Goal: Task Accomplishment & Management: Manage account settings

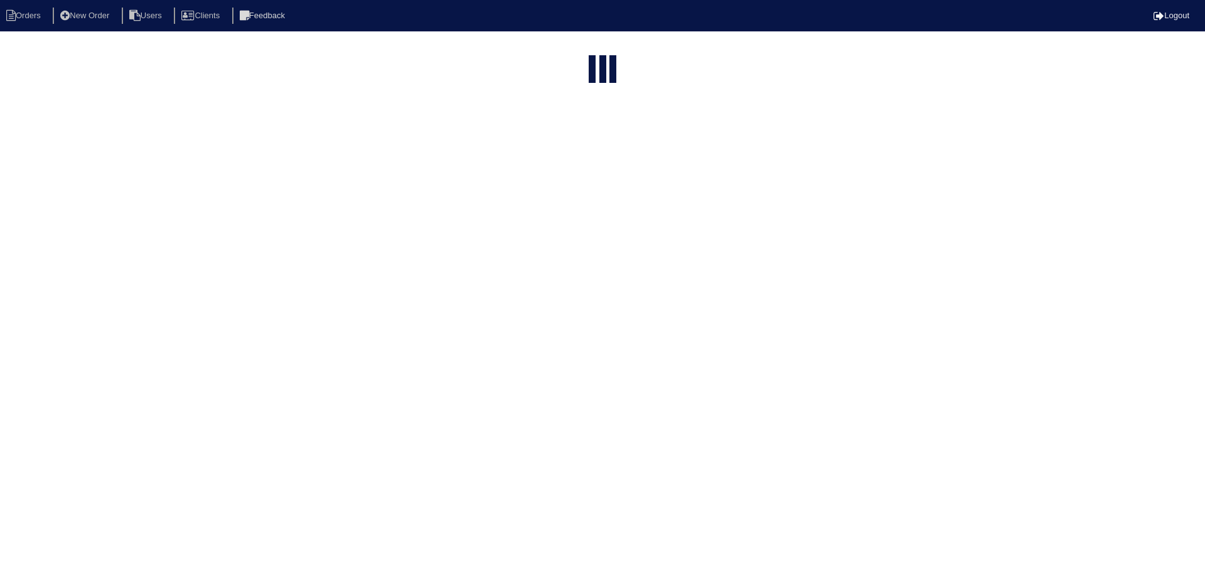
select select "15"
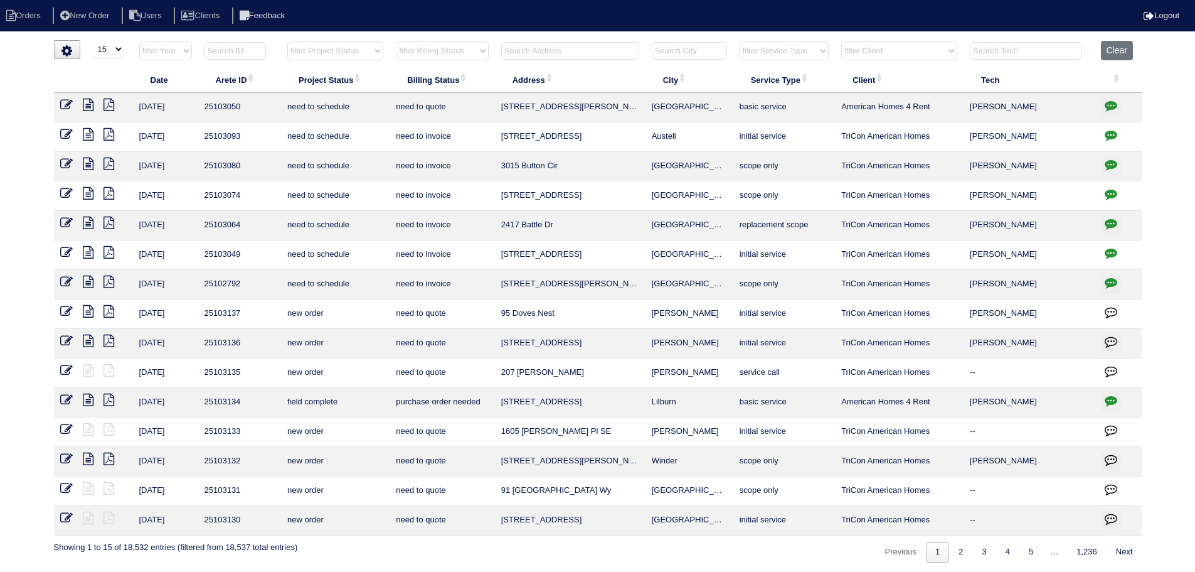
click at [572, 60] on th at bounding box center [570, 54] width 151 height 26
click at [570, 57] on input "text" at bounding box center [570, 51] width 138 height 18
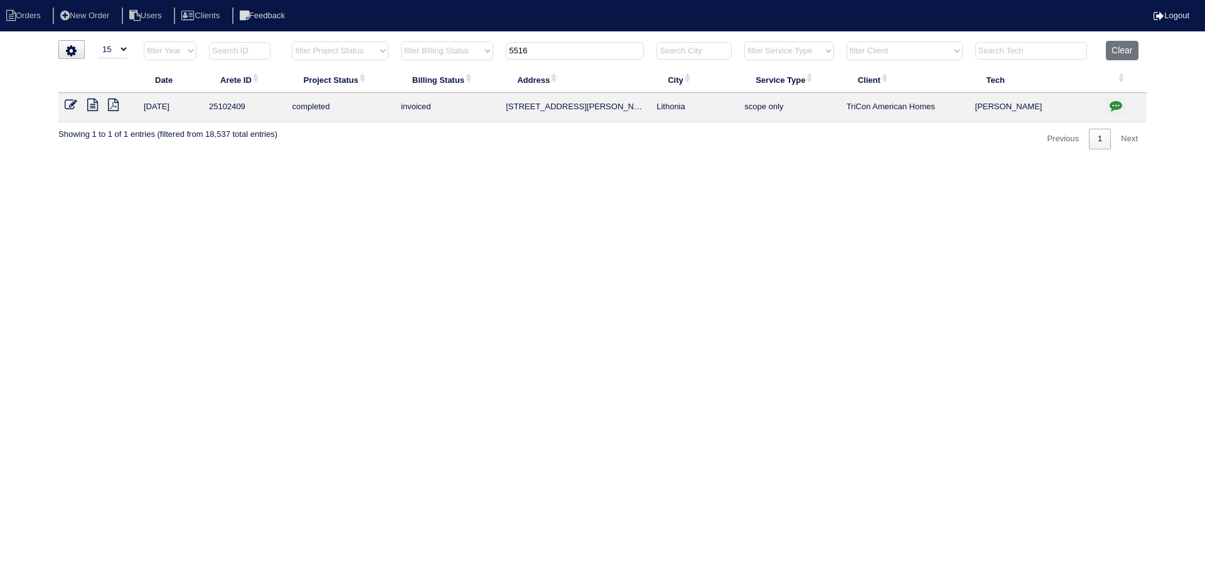
type input "5516"
click at [1121, 110] on icon "button" at bounding box center [1115, 105] width 13 height 13
type textarea "[DATE] - Equipment ordered - pricing verified - sent to [PERSON_NAME] Sibi orde…"
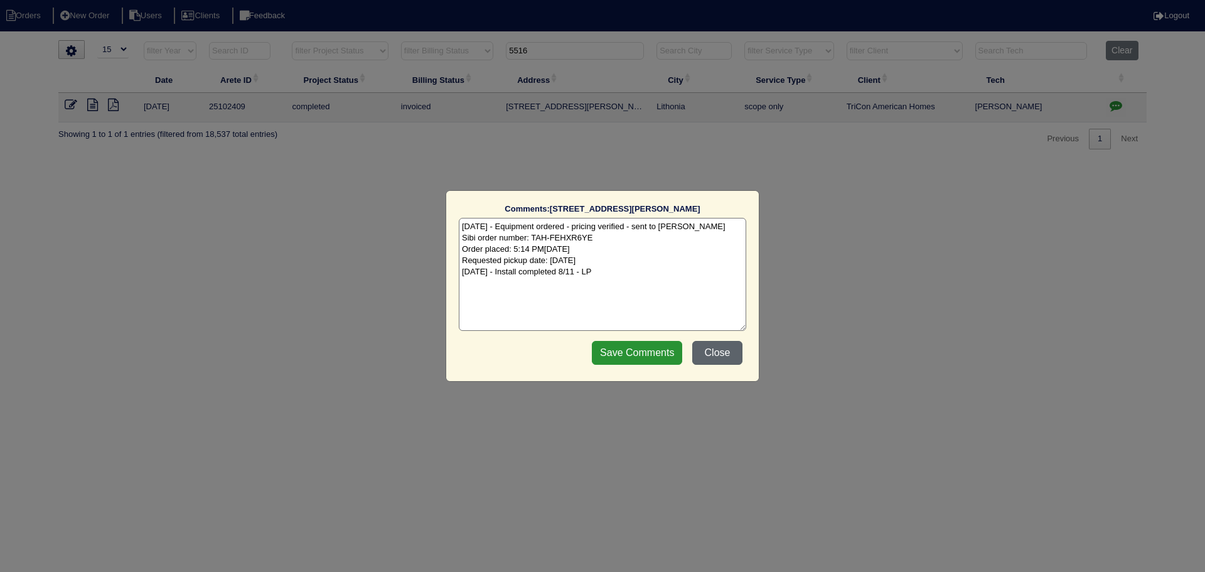
click at [717, 360] on button "Close" at bounding box center [717, 353] width 50 height 24
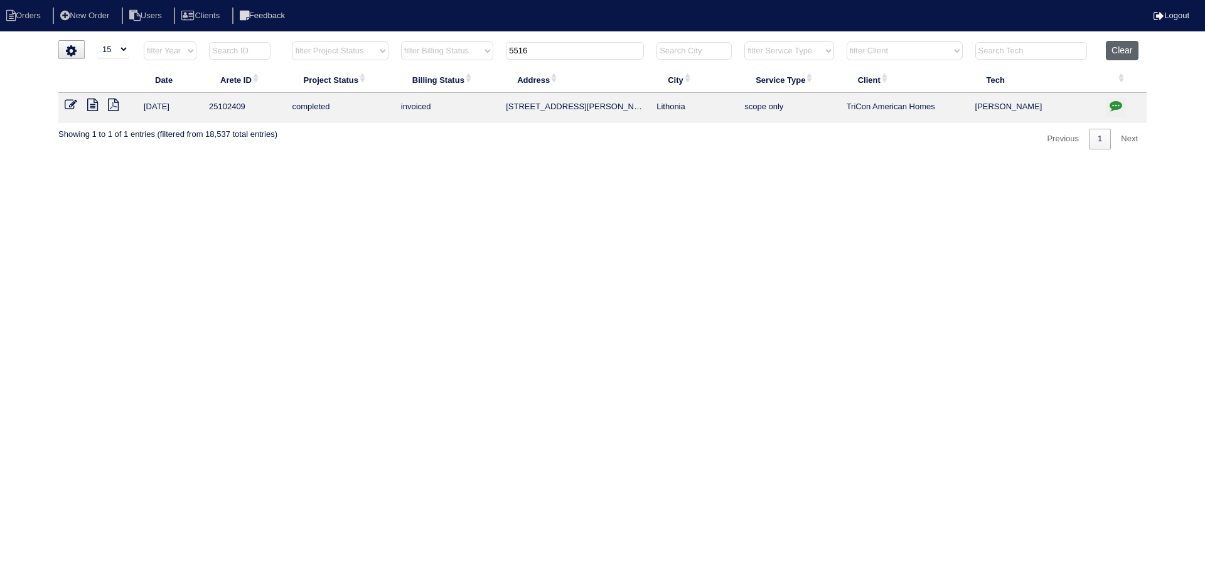
click at [1120, 55] on button "Clear" at bounding box center [1121, 50] width 32 height 19
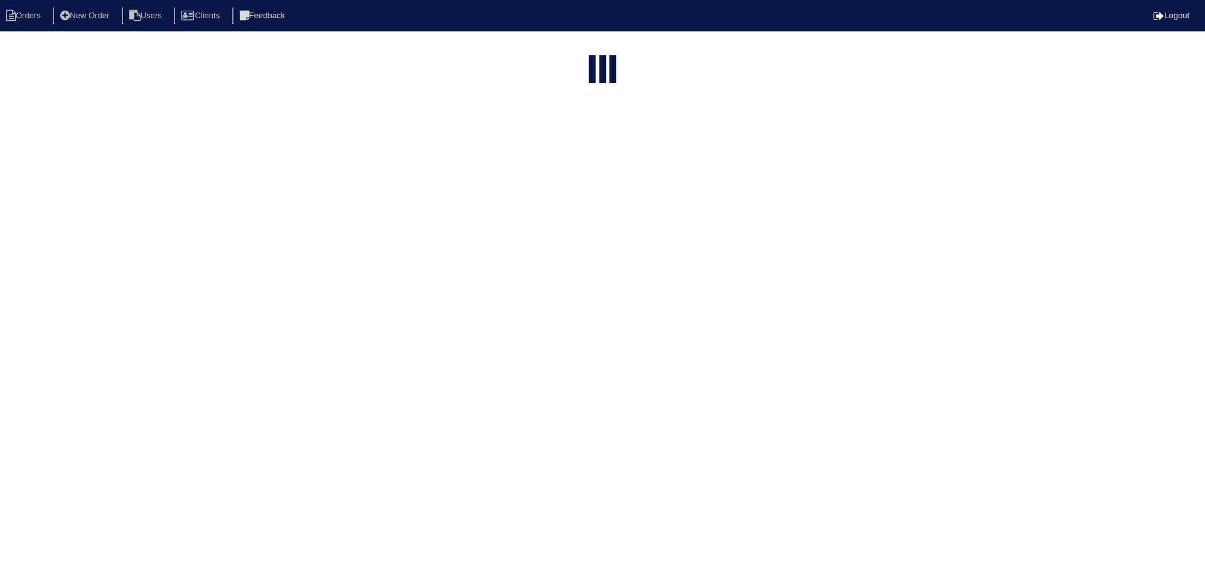
select select "15"
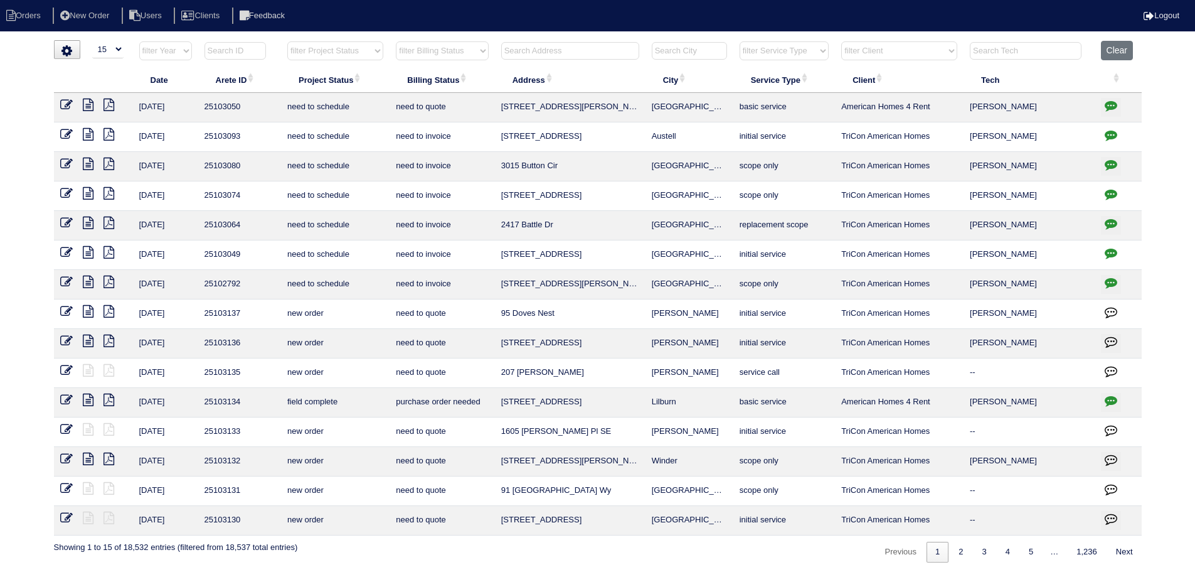
drag, startPoint x: 335, startPoint y: 49, endPoint x: 338, endPoint y: 60, distance: 11.1
click at [335, 49] on select "filter Project Status -- Any Project Status -- new order assigned in progress f…" at bounding box center [335, 50] width 96 height 19
click at [287, 41] on select "filter Project Status -- Any Project Status -- new order assigned in progress f…" at bounding box center [335, 50] width 96 height 19
select select "assigned"
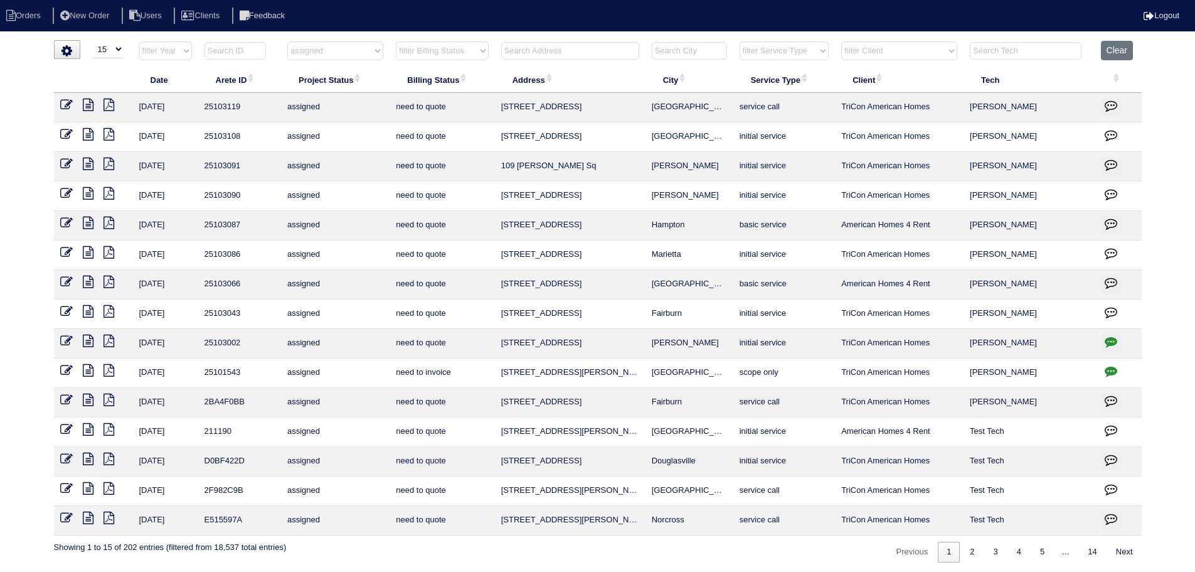
click at [88, 102] on icon at bounding box center [88, 104] width 11 height 13
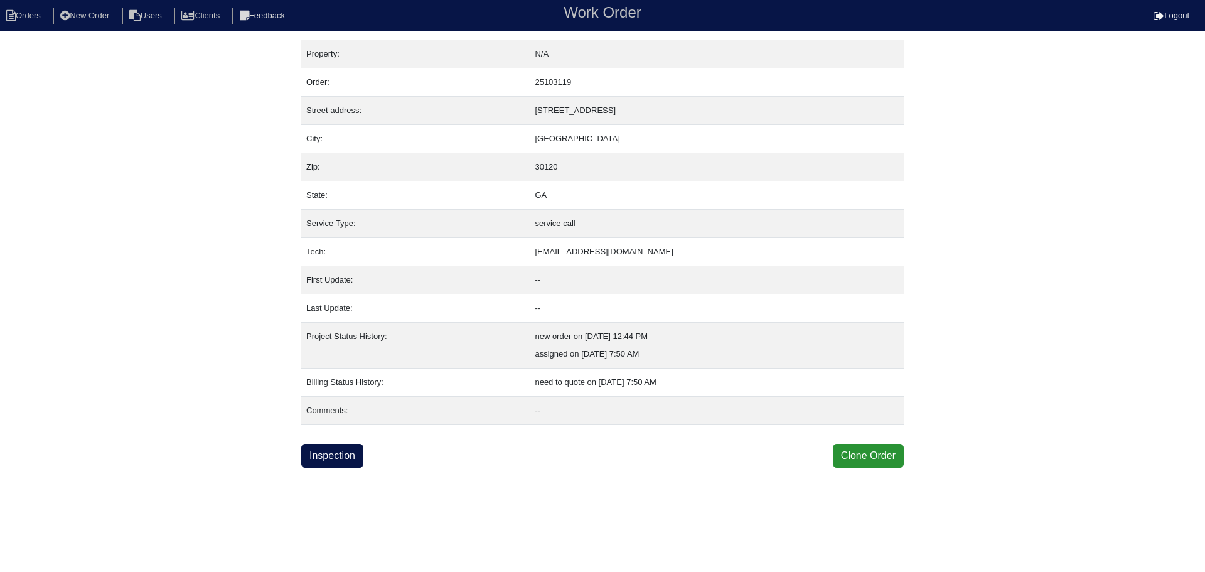
click at [363, 436] on div "Property: N/A Order: 25103119 Street address: 112 Chapel Meadow Ln SW City: Car…" at bounding box center [602, 253] width 602 height 427
click at [354, 452] on link "Inspection" at bounding box center [332, 456] width 62 height 24
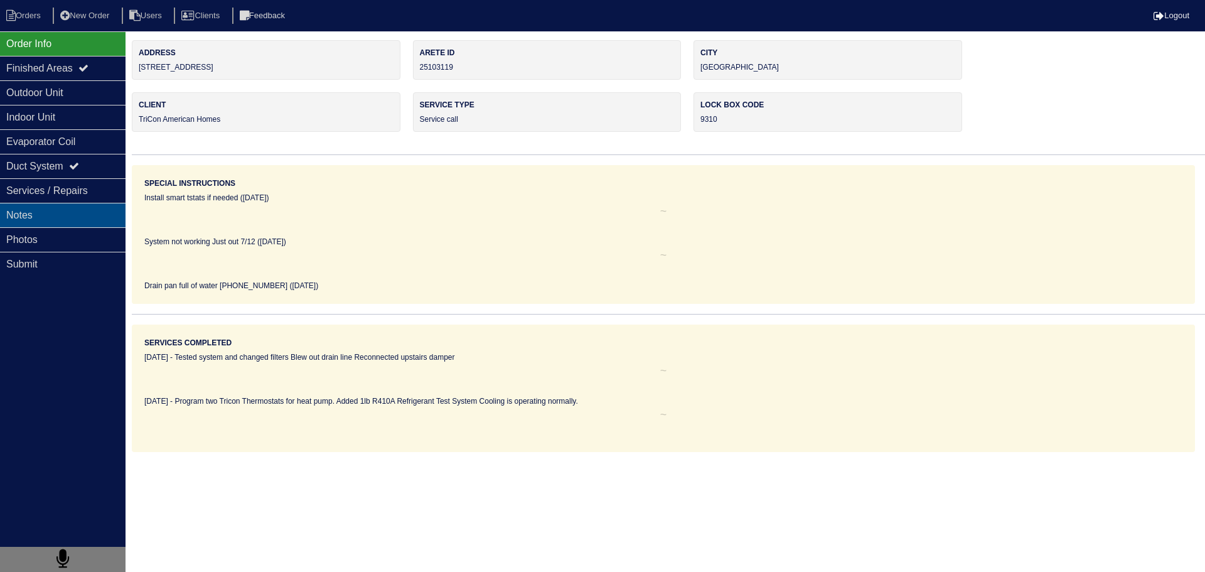
click at [65, 217] on div "Notes" at bounding box center [62, 215] width 125 height 24
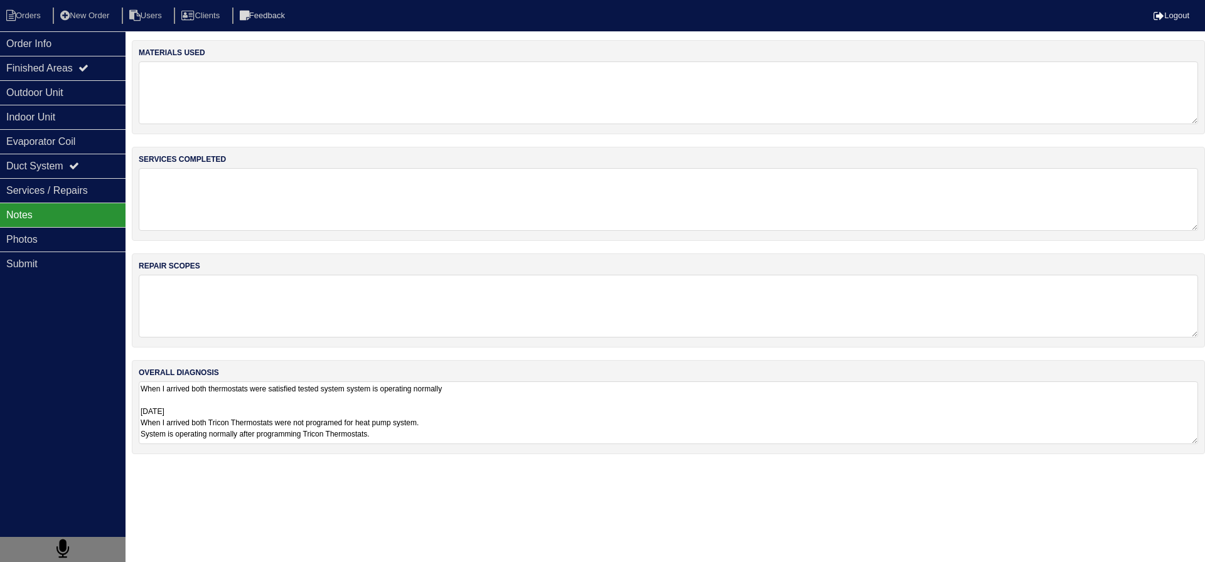
click at [262, 410] on textarea "When I arrived both thermostats were satisfied tested system system is operatin…" at bounding box center [668, 412] width 1059 height 63
click at [59, 46] on div "Order Info" at bounding box center [62, 43] width 125 height 24
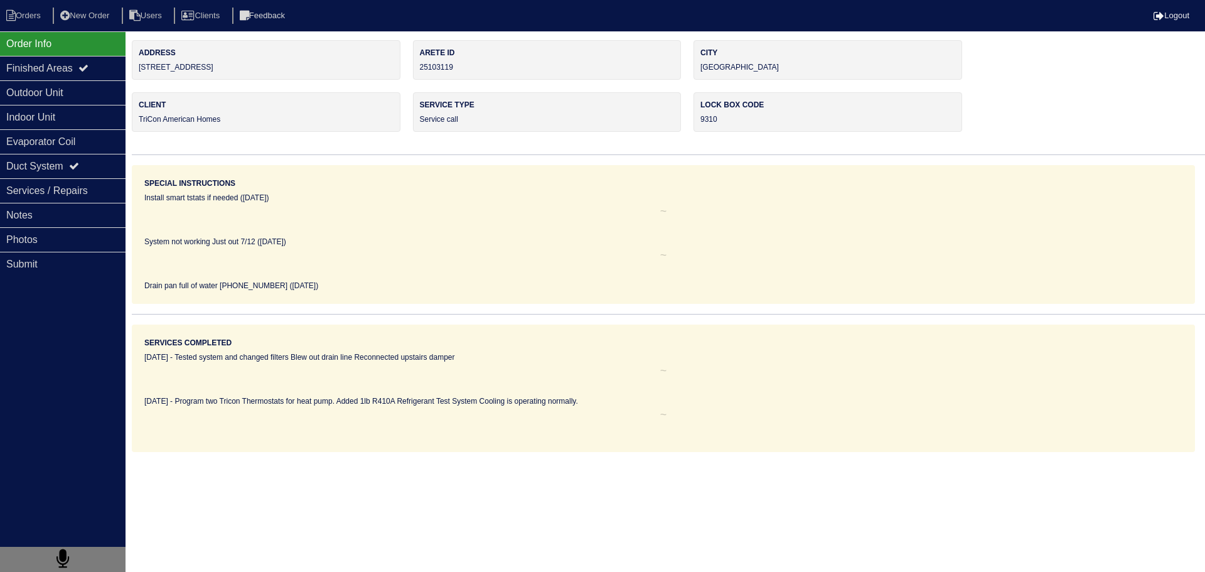
click at [38, 26] on nav "Orders New Order Users Clients Feedback Logout" at bounding box center [602, 15] width 1205 height 31
click at [35, 19] on li "Orders" at bounding box center [25, 16] width 51 height 17
select select "15"
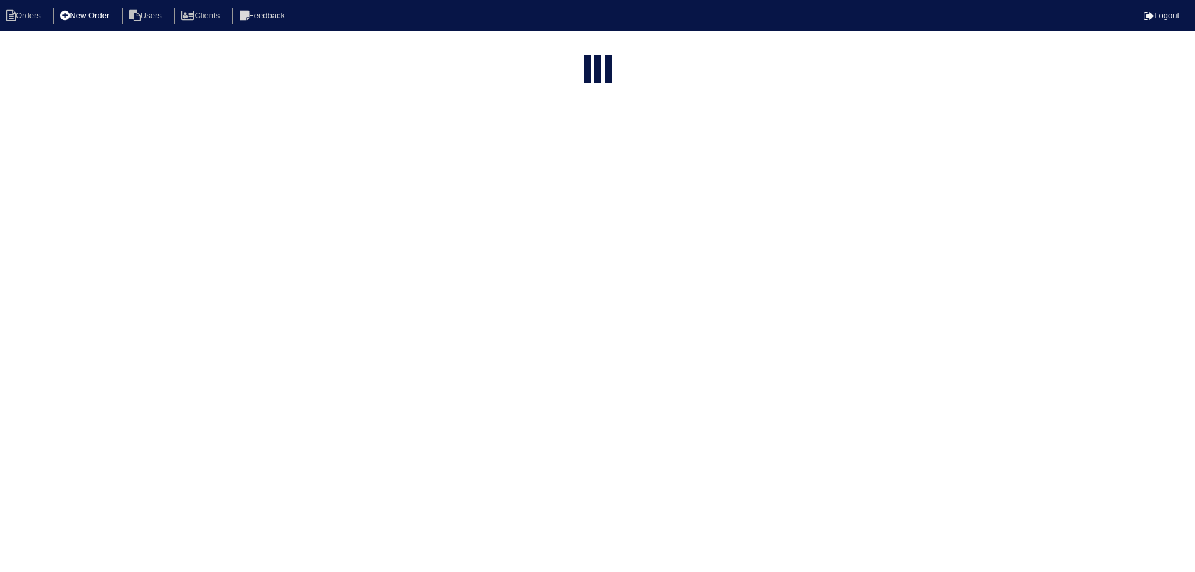
select select "assigned"
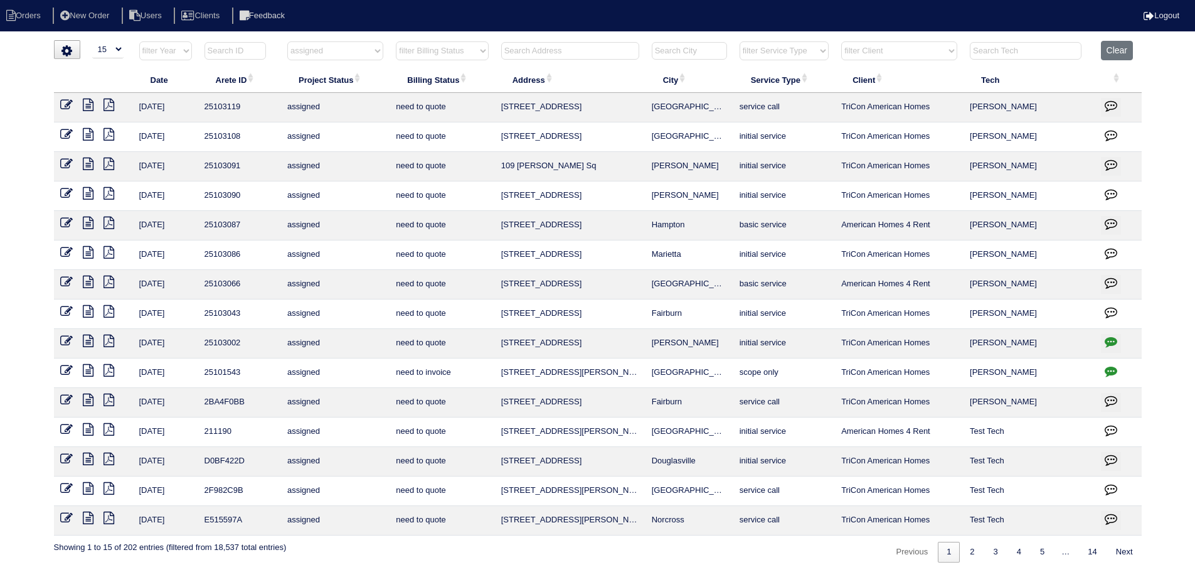
click at [89, 284] on icon at bounding box center [88, 281] width 11 height 13
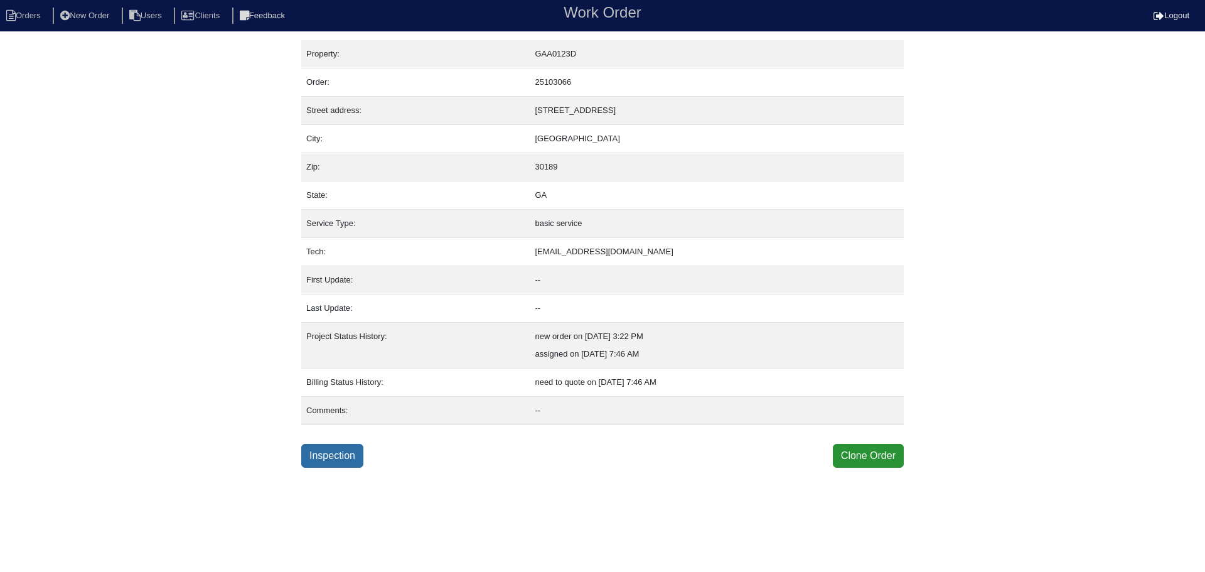
click at [353, 462] on link "Inspection" at bounding box center [332, 456] width 62 height 24
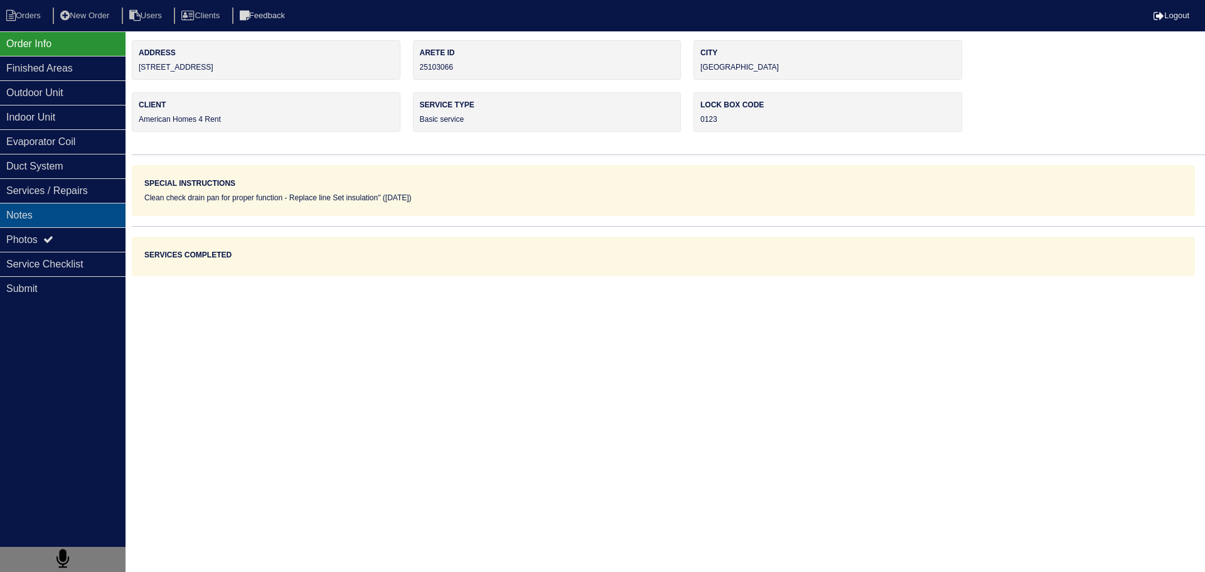
click at [70, 217] on div "Notes" at bounding box center [62, 215] width 125 height 24
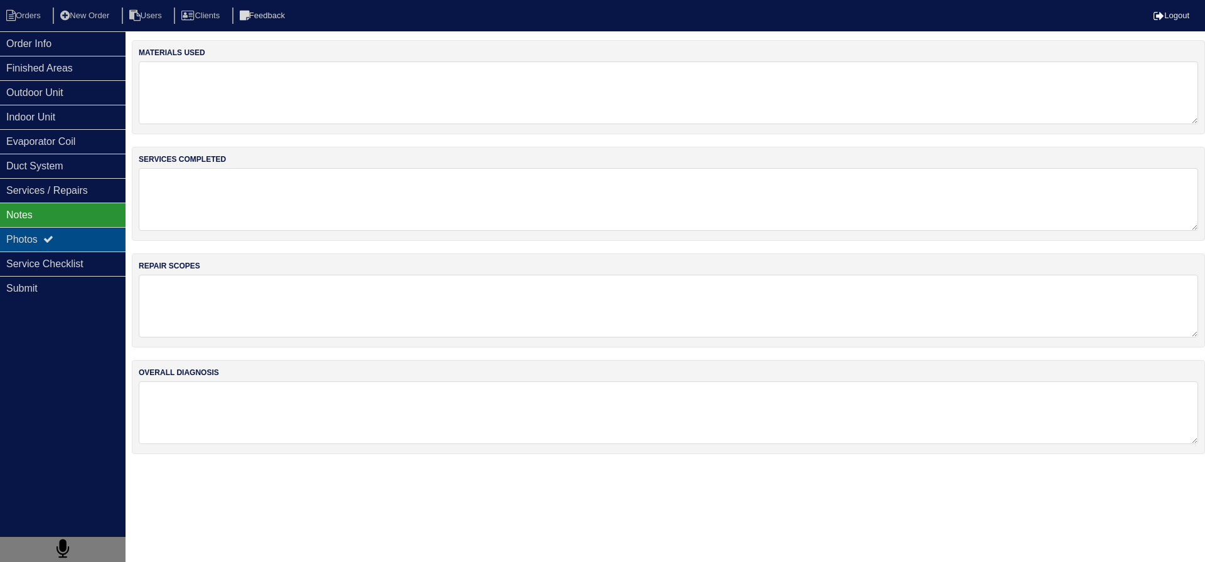
click at [63, 242] on div "Photos" at bounding box center [62, 239] width 125 height 24
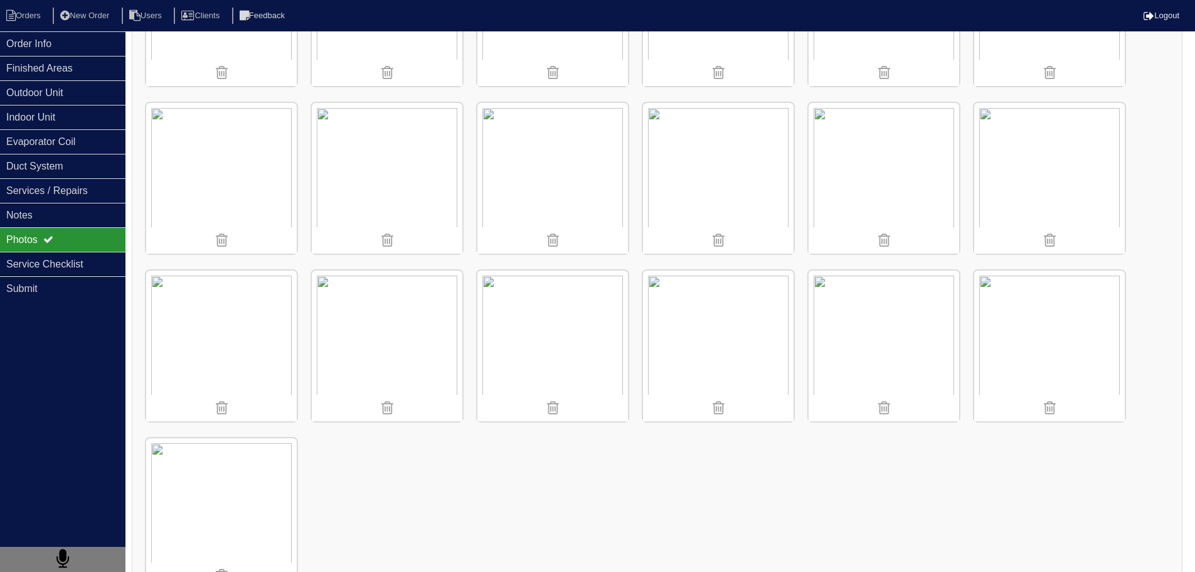
scroll to position [1508, 0]
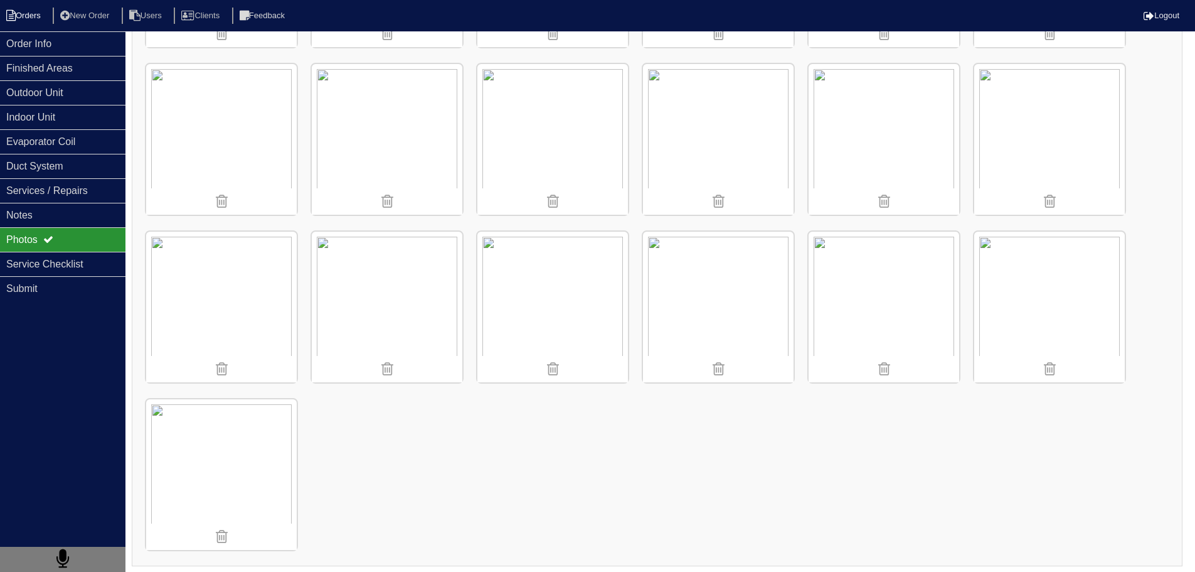
drag, startPoint x: 89, startPoint y: 45, endPoint x: 30, endPoint y: 18, distance: 64.6
click at [88, 45] on div "Order Info" at bounding box center [62, 43] width 125 height 24
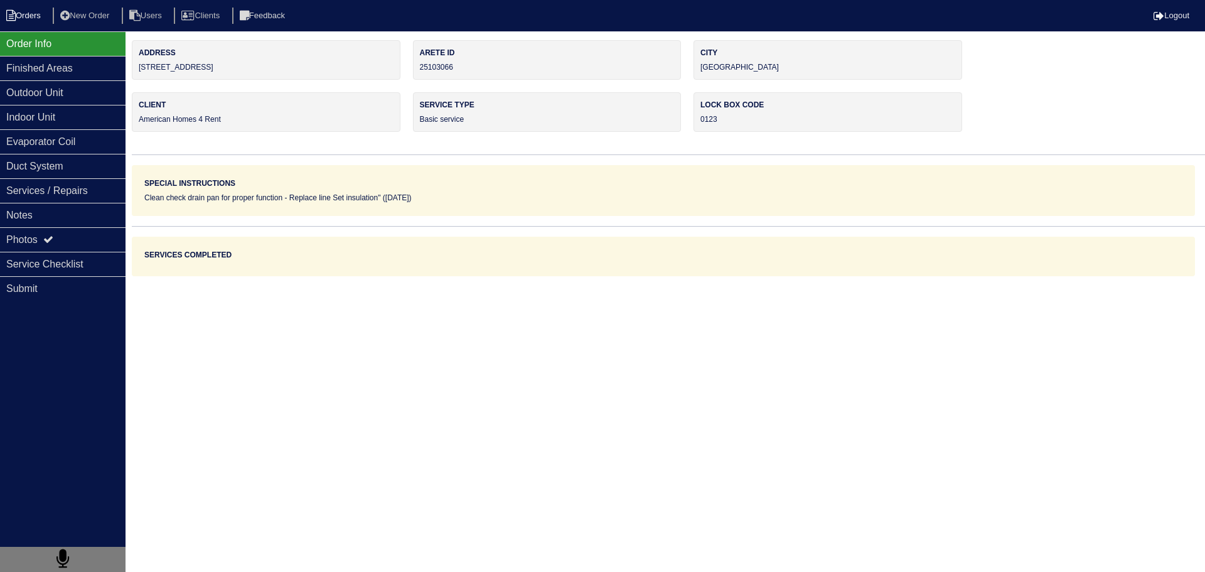
click at [23, 14] on li "Orders" at bounding box center [25, 16] width 51 height 17
select select "15"
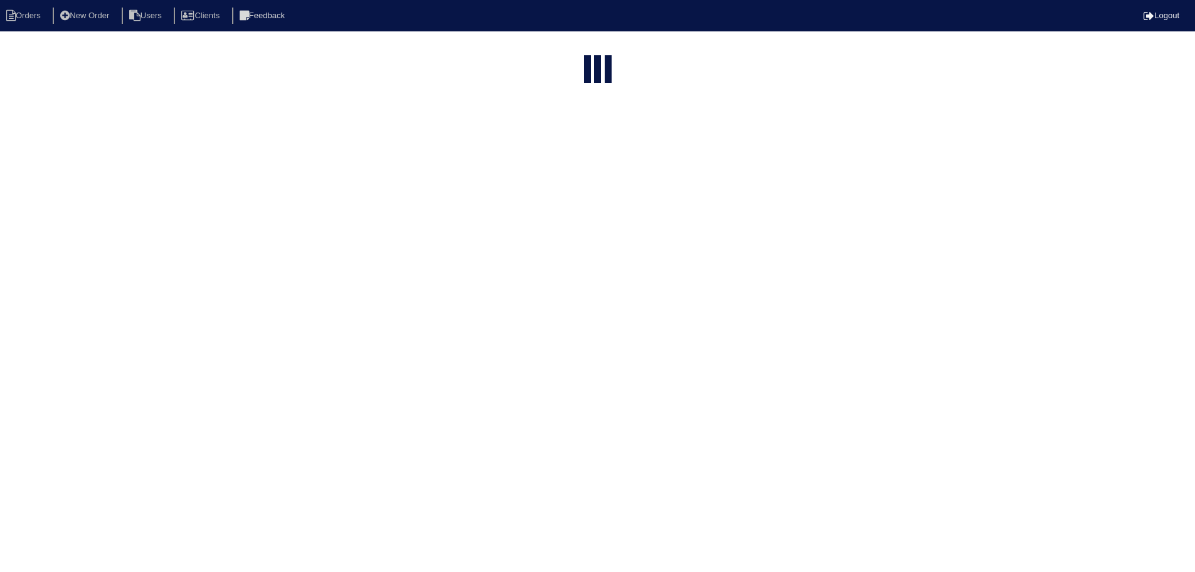
select select "assigned"
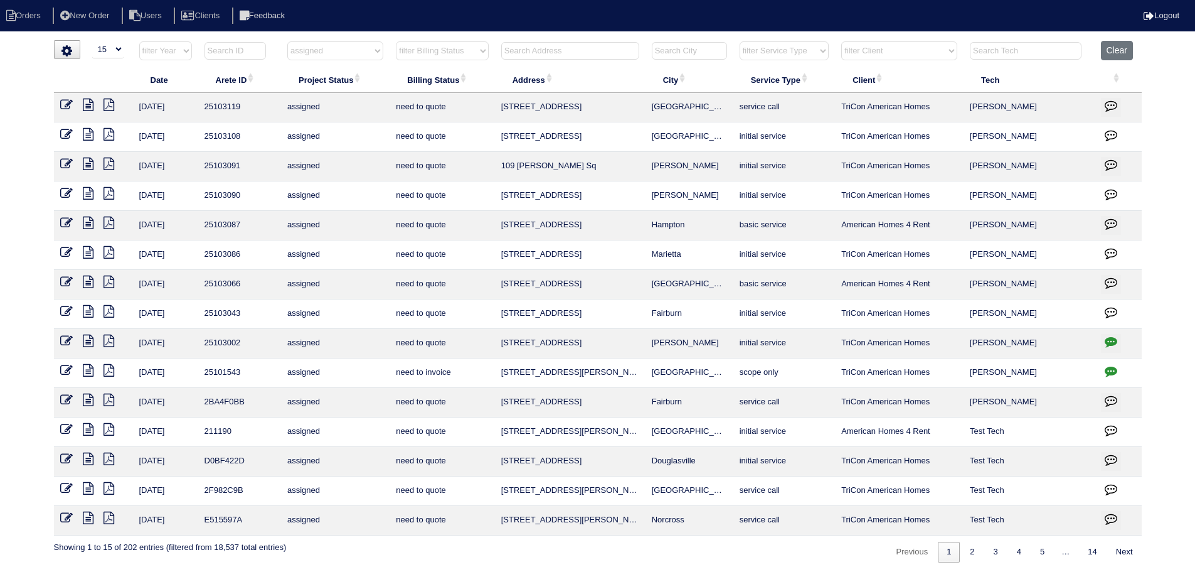
click at [83, 281] on icon at bounding box center [88, 281] width 11 height 13
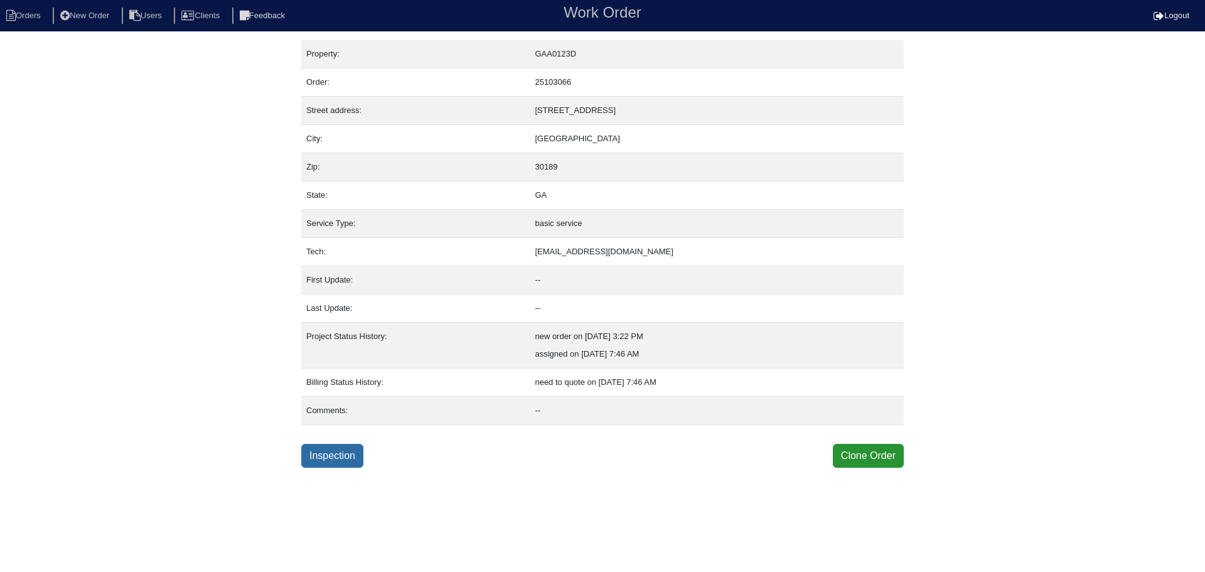
click at [334, 459] on link "Inspection" at bounding box center [332, 456] width 62 height 24
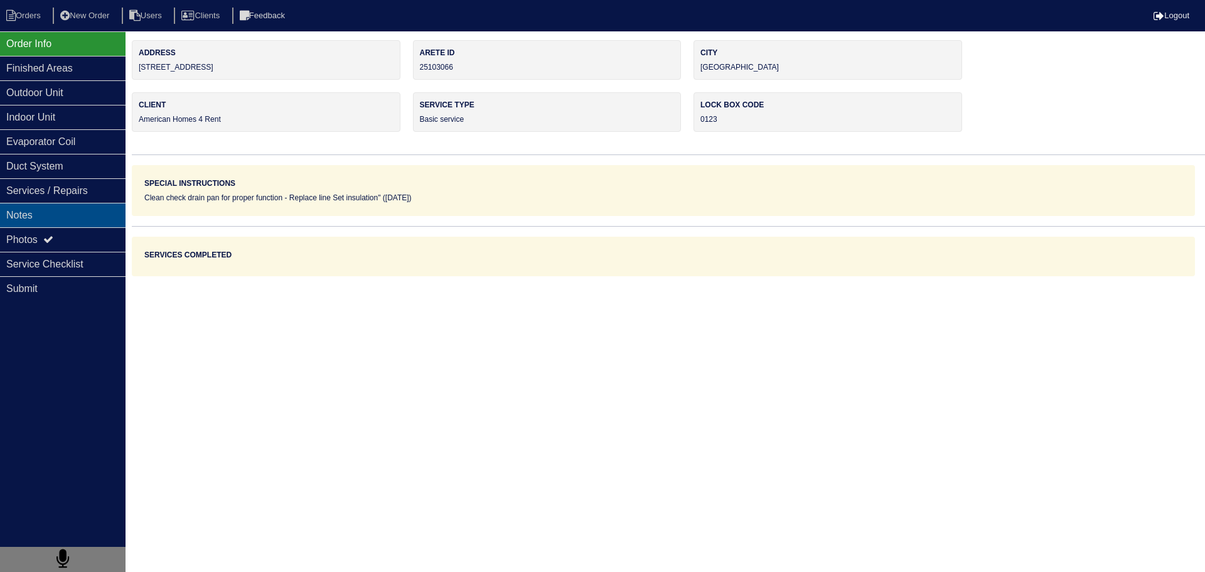
click at [103, 207] on div "Notes" at bounding box center [62, 215] width 125 height 24
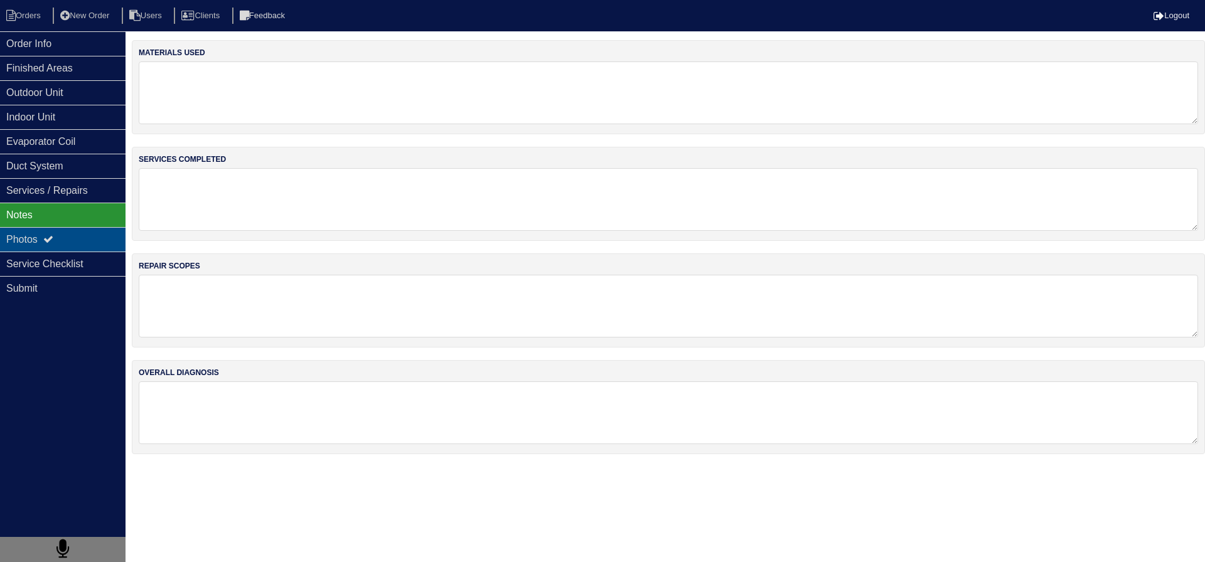
click at [95, 235] on div "Photos" at bounding box center [62, 239] width 125 height 24
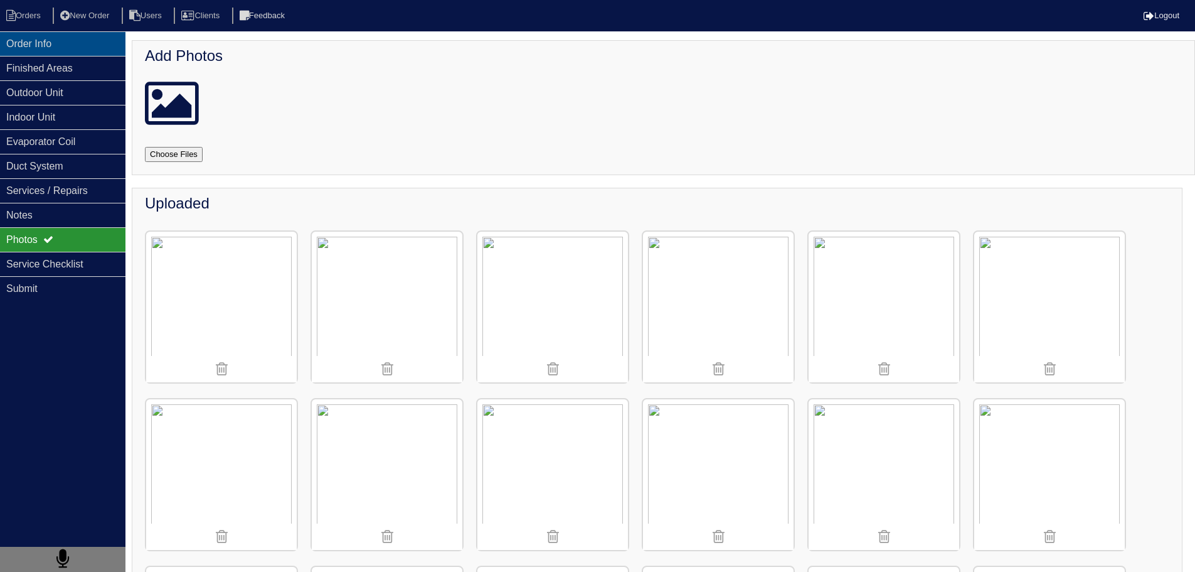
click at [77, 41] on div "Order Info" at bounding box center [62, 43] width 125 height 24
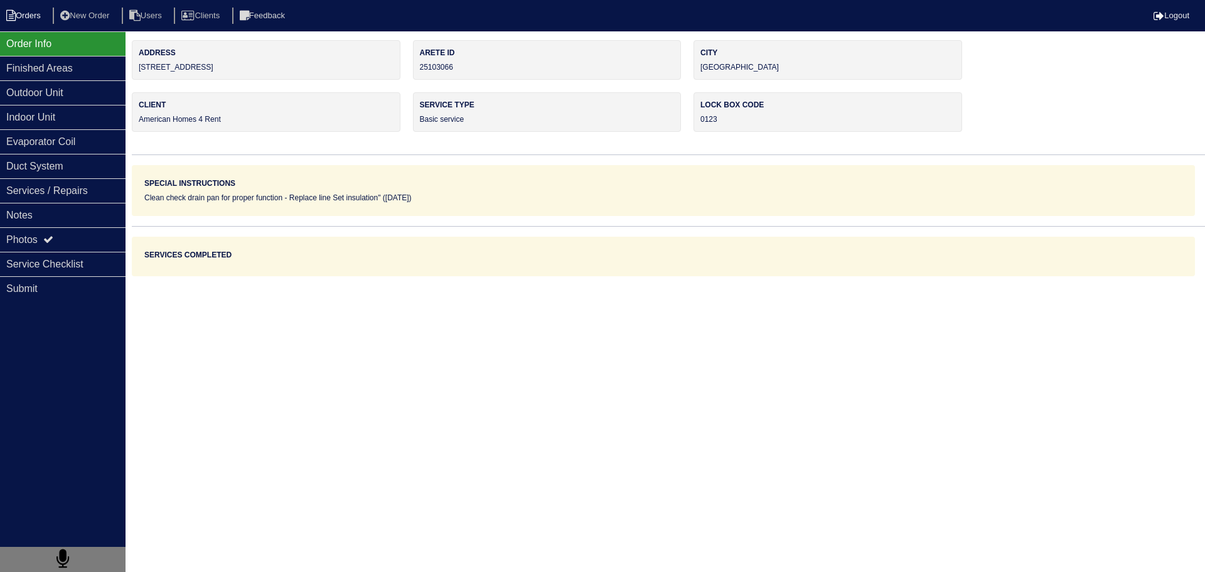
click at [20, 11] on li "Orders" at bounding box center [25, 16] width 51 height 17
select select "15"
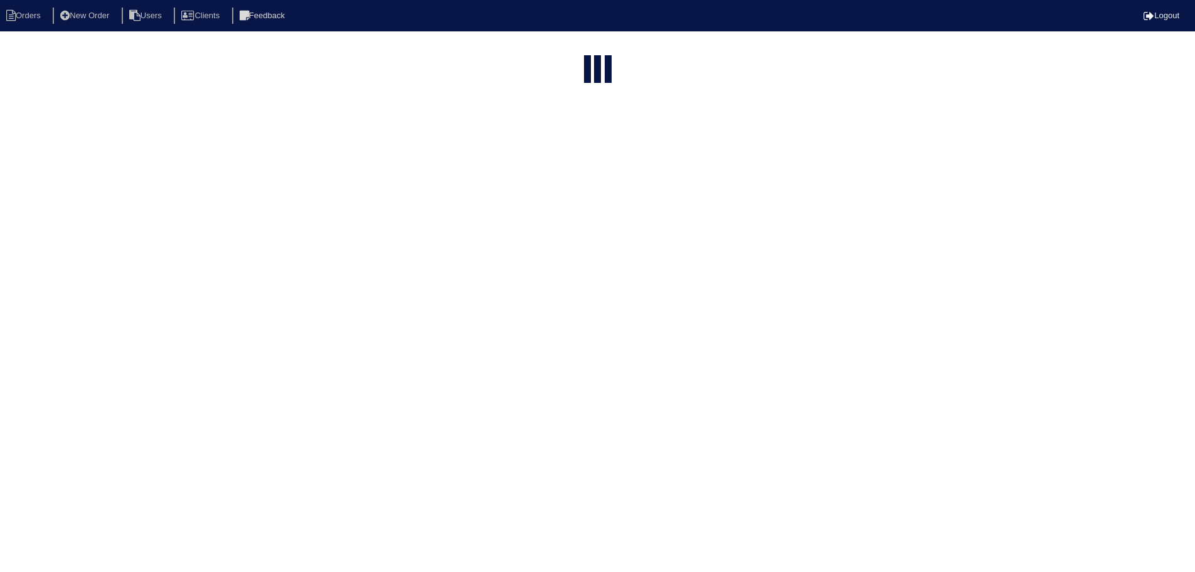
select select "assigned"
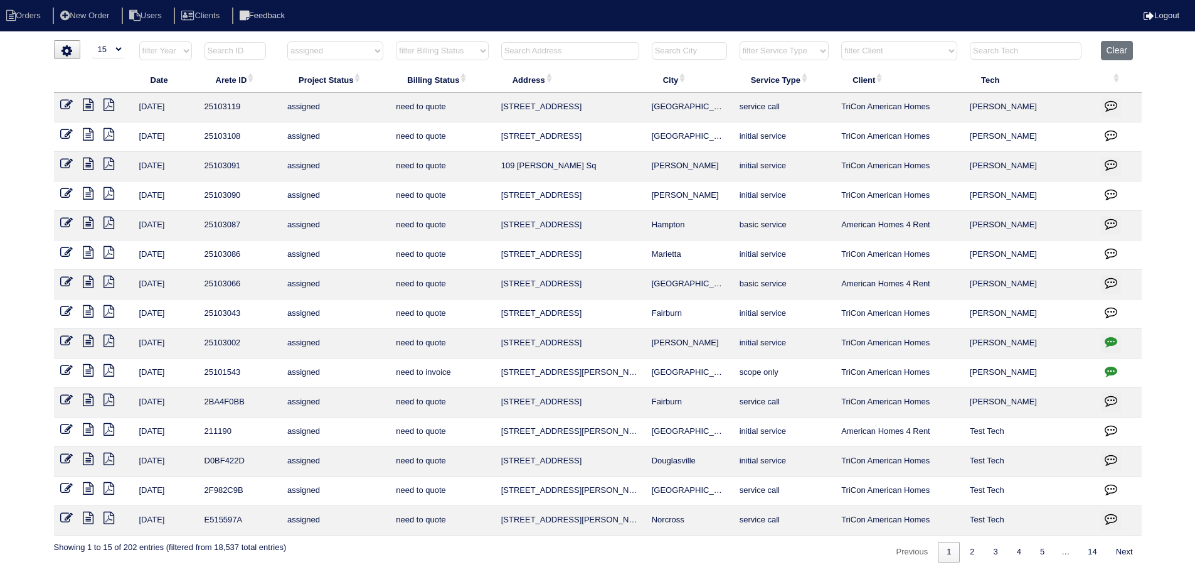
click at [92, 252] on icon at bounding box center [88, 252] width 11 height 13
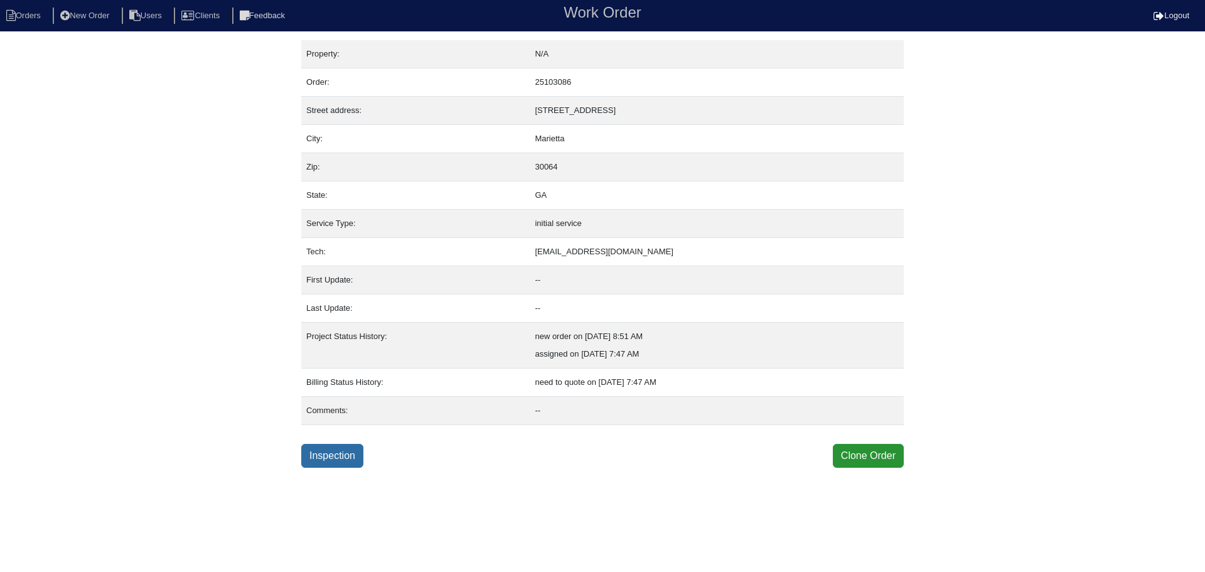
click at [338, 459] on link "Inspection" at bounding box center [332, 456] width 62 height 24
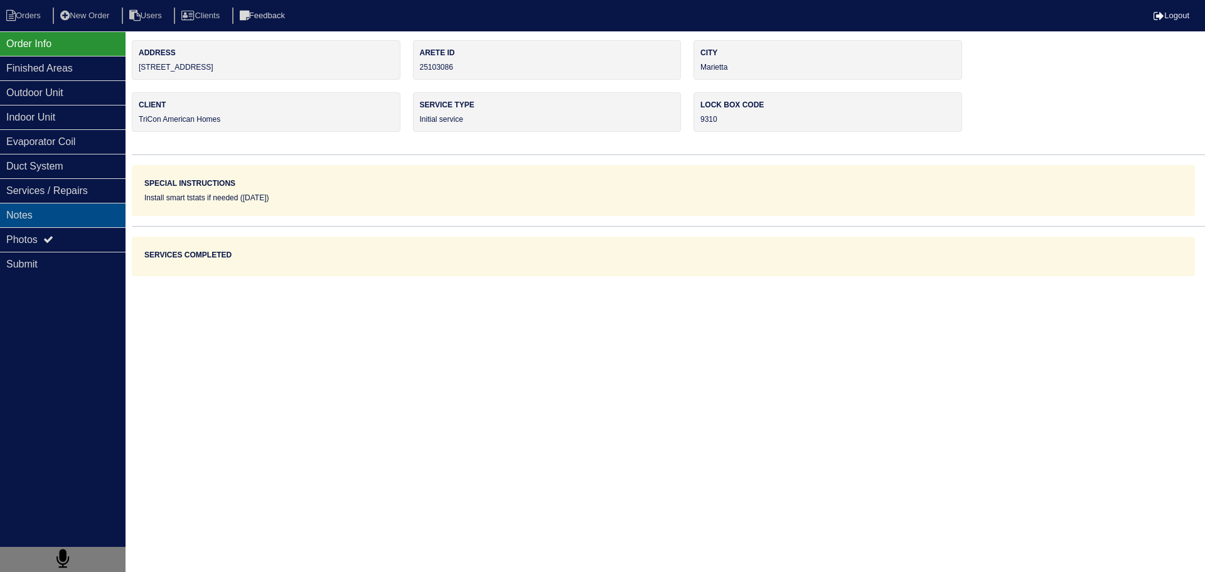
click at [56, 216] on div "Notes" at bounding box center [62, 215] width 125 height 24
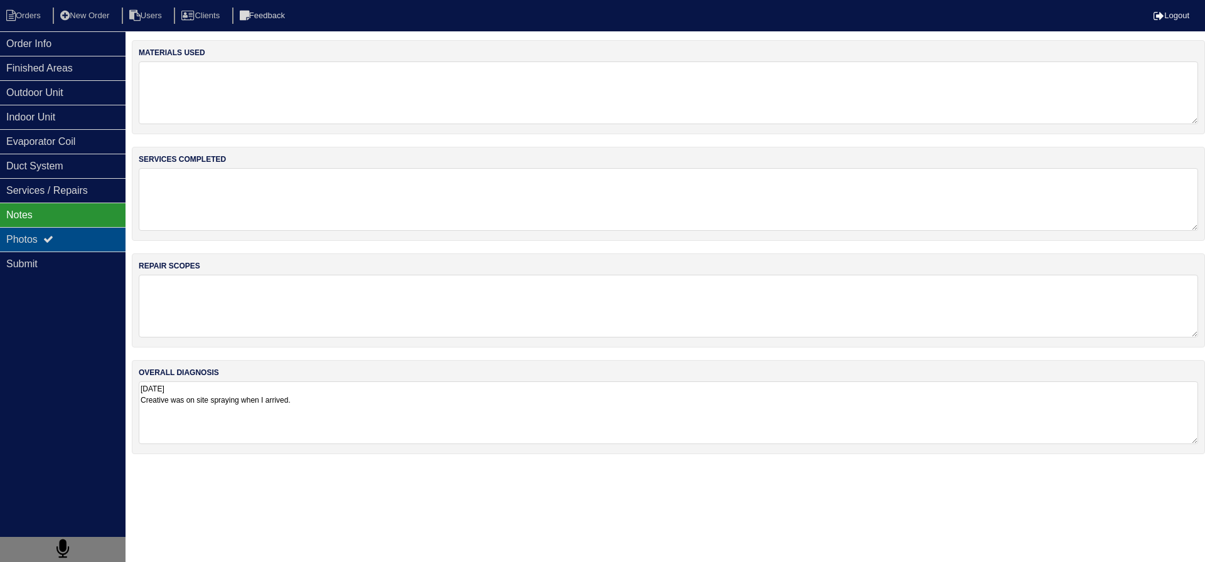
click at [53, 236] on icon at bounding box center [48, 239] width 10 height 10
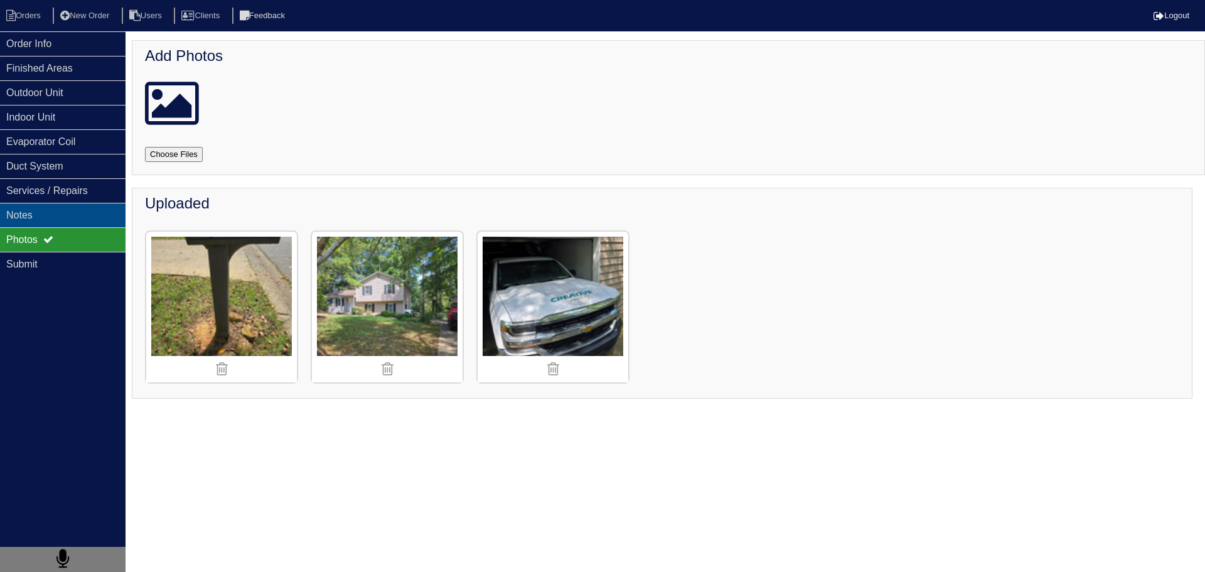
click at [70, 213] on div "Notes" at bounding box center [62, 215] width 125 height 24
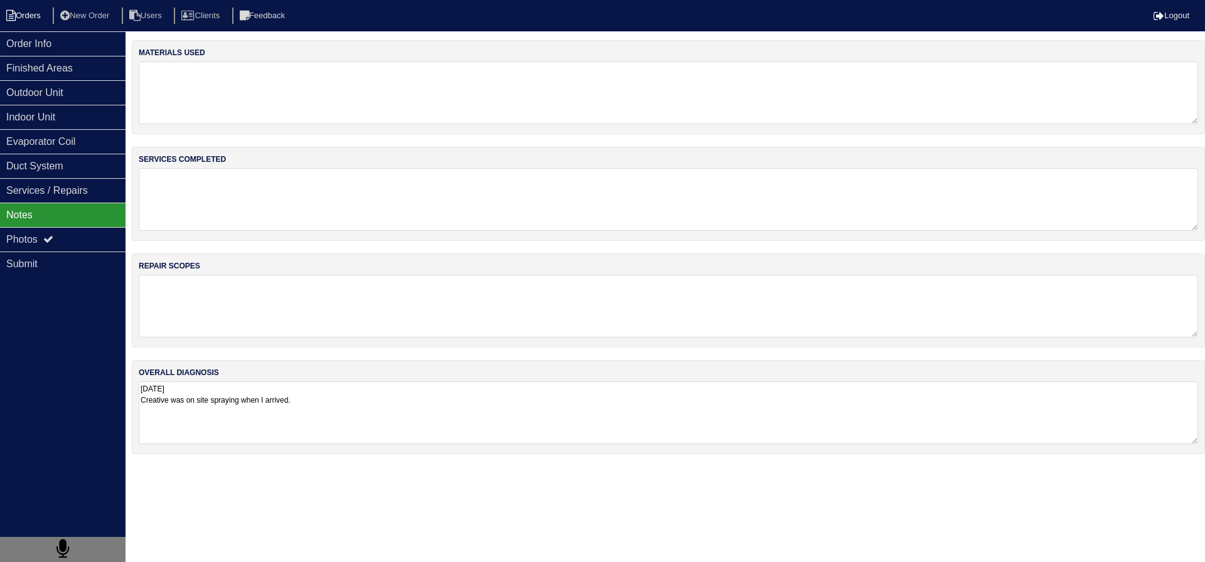
drag, startPoint x: 68, startPoint y: 42, endPoint x: 29, endPoint y: 23, distance: 43.5
click at [67, 42] on div "Order Info" at bounding box center [62, 43] width 125 height 24
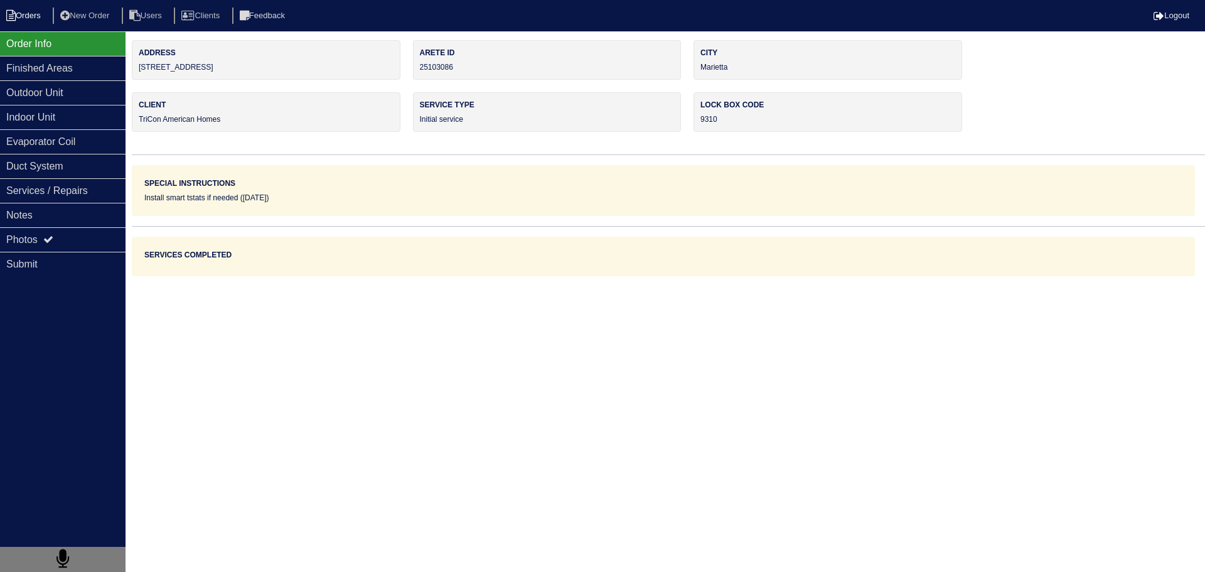
click at [29, 22] on li "Orders" at bounding box center [25, 16] width 51 height 17
select select "15"
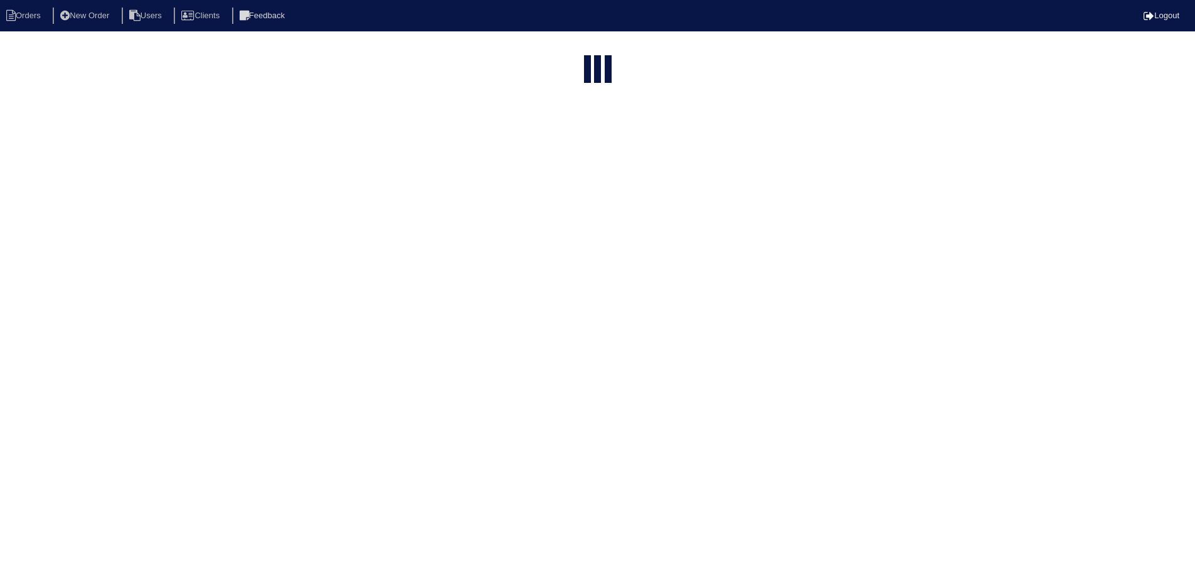
select select "assigned"
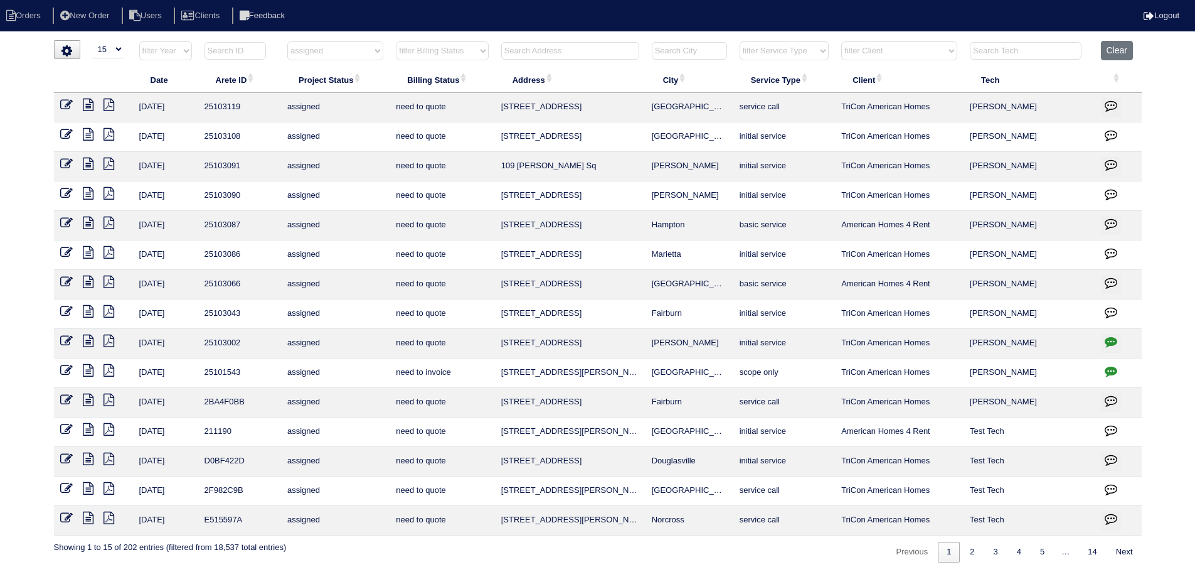
click at [1116, 369] on icon "button" at bounding box center [1111, 370] width 13 height 13
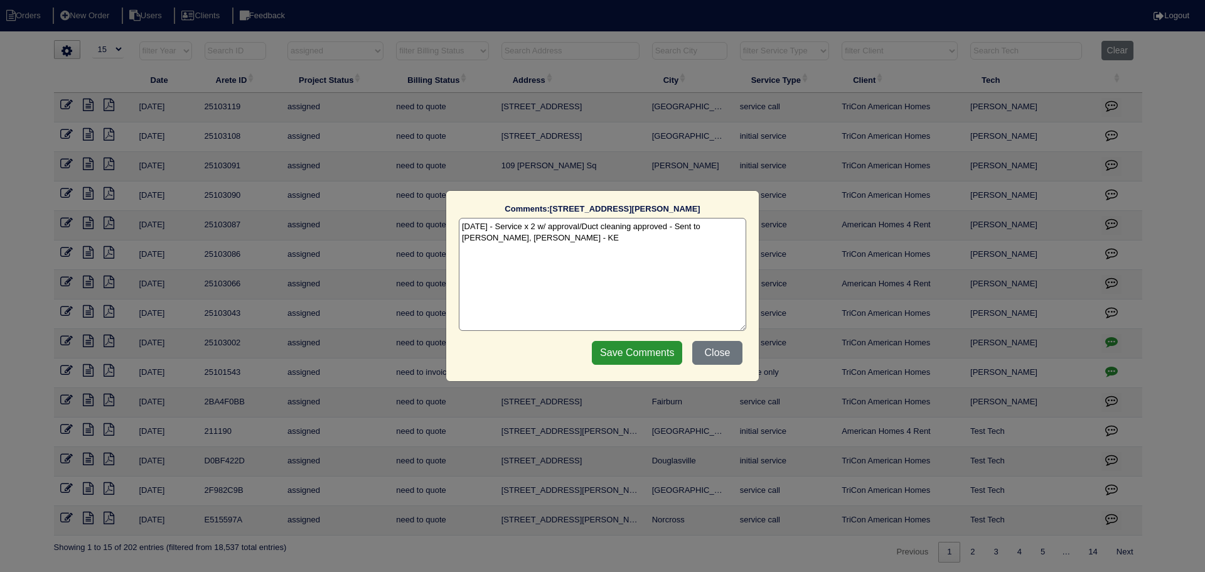
click at [1115, 369] on div "Comments: 135 Little Haynes Dr The comments on file have changed since you star…" at bounding box center [602, 286] width 1205 height 572
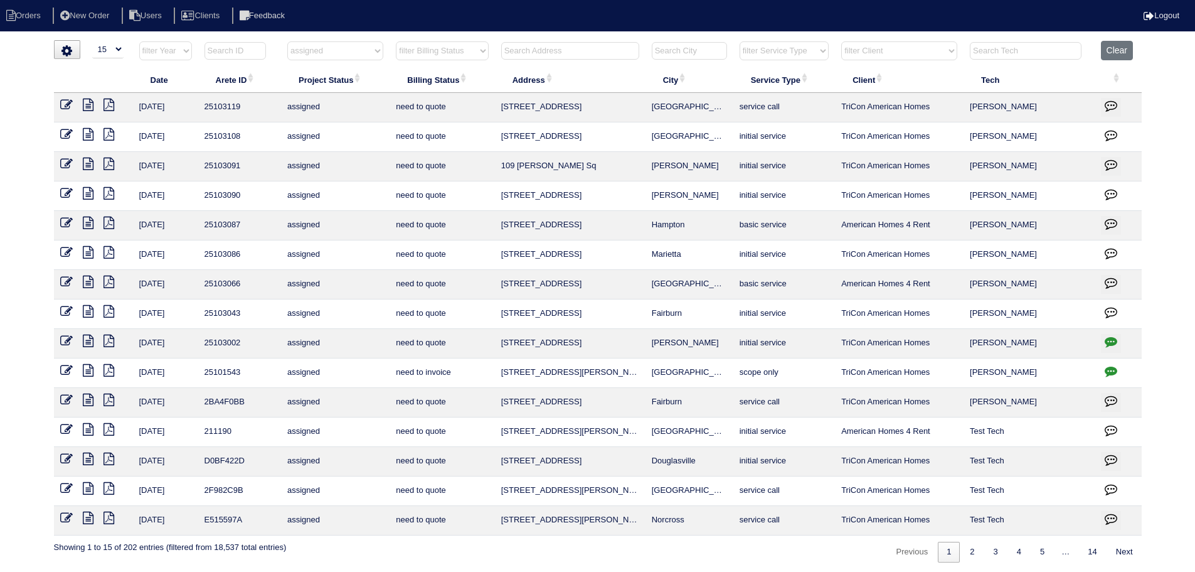
click at [88, 367] on icon at bounding box center [88, 370] width 11 height 13
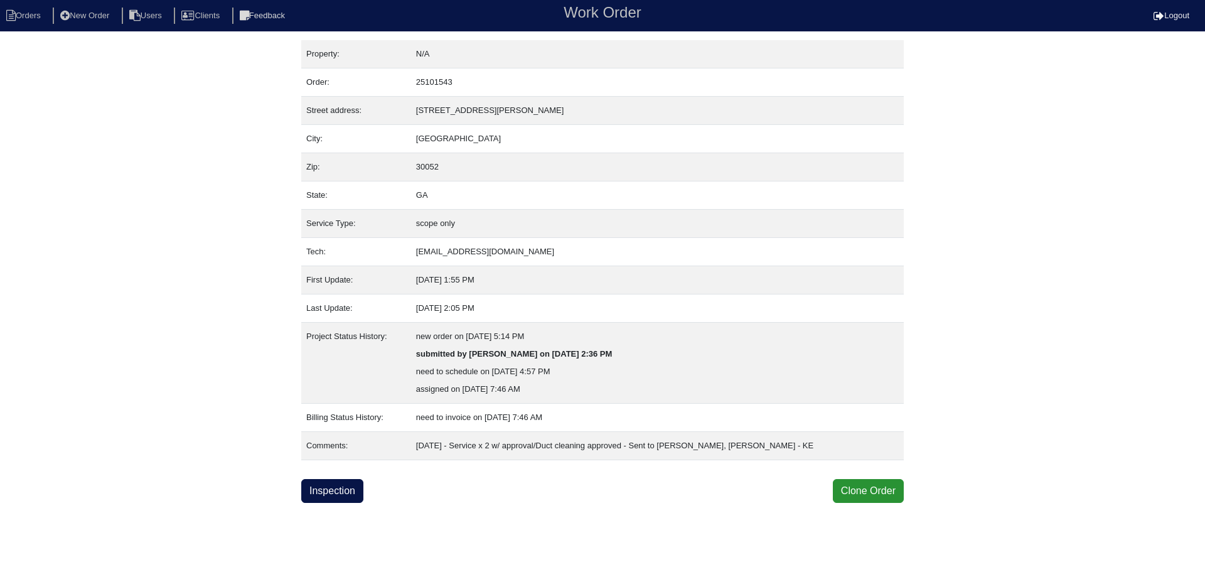
click at [317, 476] on div "Property: N/A Order: 25101543 Street address: 135 Little Haynes Dr City: Loganv…" at bounding box center [602, 271] width 602 height 462
click at [334, 486] on link "Inspection" at bounding box center [332, 491] width 62 height 24
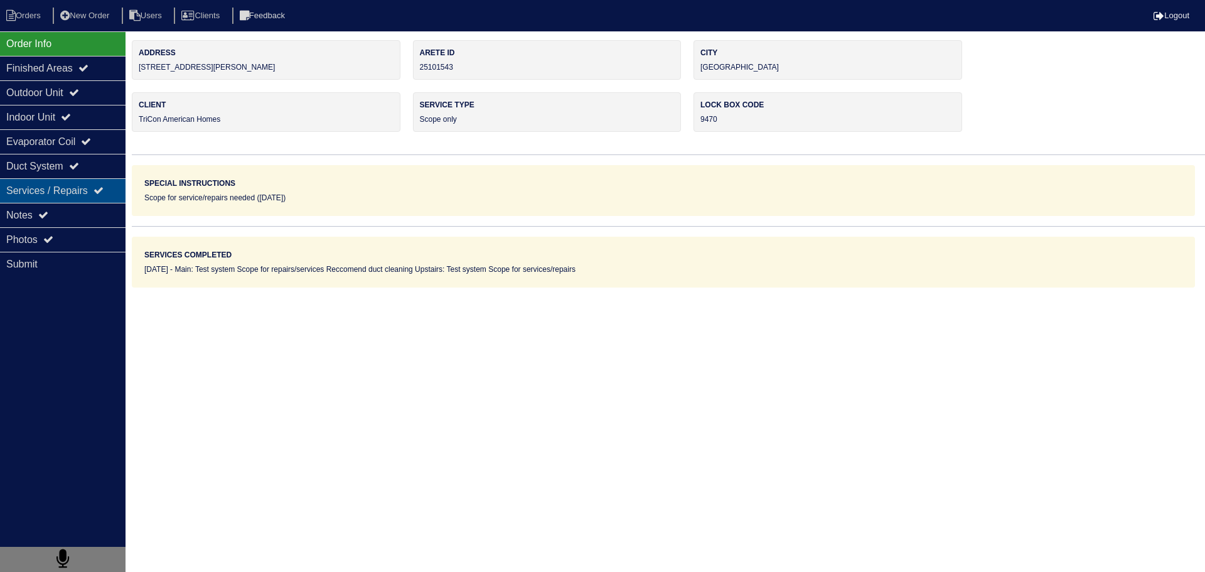
click at [72, 202] on div "Services / Repairs" at bounding box center [62, 190] width 125 height 24
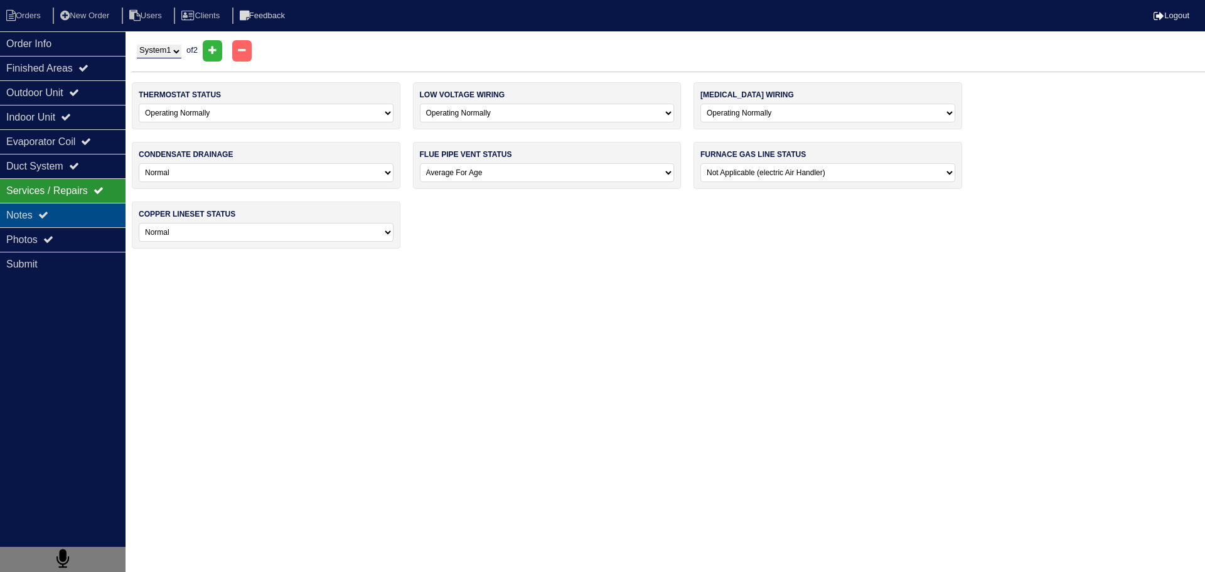
click at [70, 211] on div "Notes" at bounding box center [62, 215] width 125 height 24
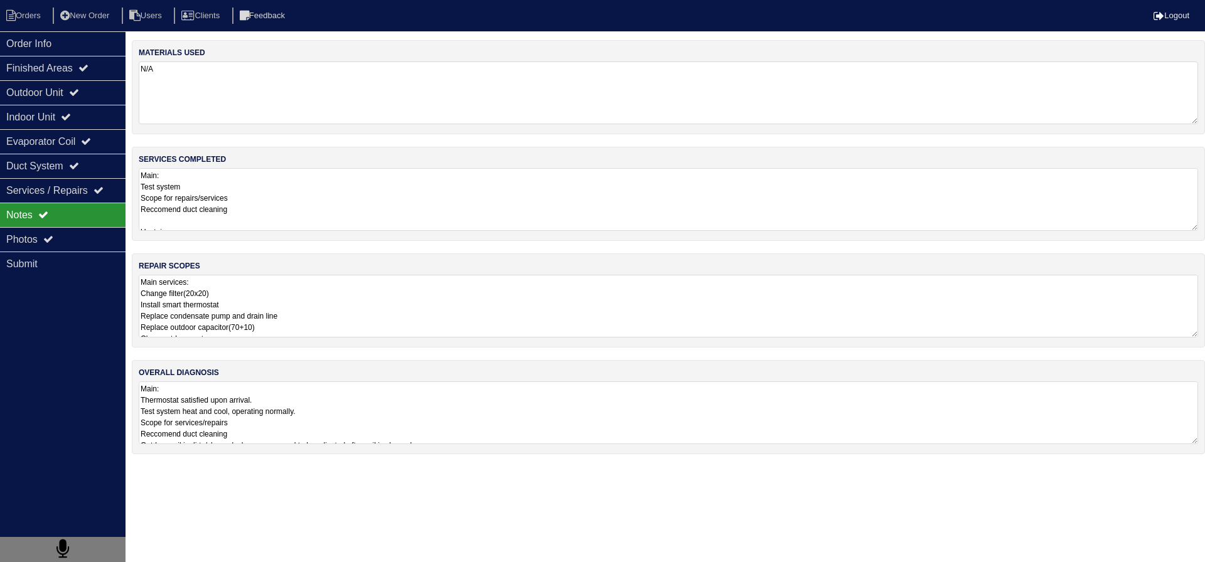
click at [279, 220] on textarea "Main: Test system Scope for repairs/services Reccomend duct cleaning Upstairs: …" at bounding box center [668, 199] width 1059 height 63
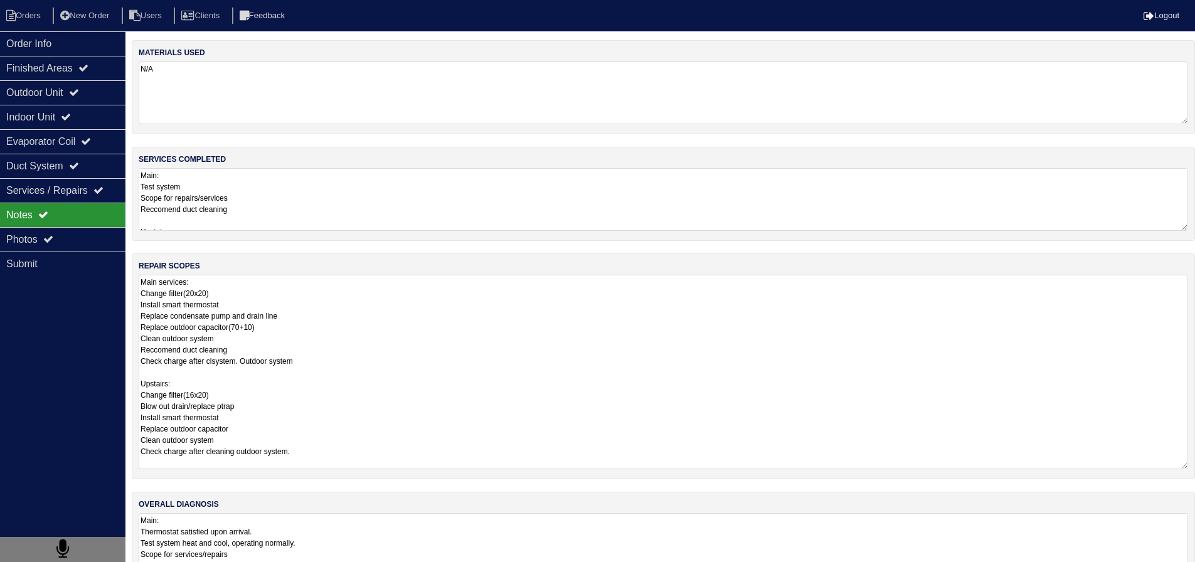
click at [323, 334] on textarea "Main services: Change filter(20x20) Install smart thermostat Replace condensate…" at bounding box center [664, 372] width 1050 height 194
click at [295, 513] on textarea "Main: Thermostat satisfied upon arrival. Test system heat and cool, operating n…" at bounding box center [664, 544] width 1050 height 63
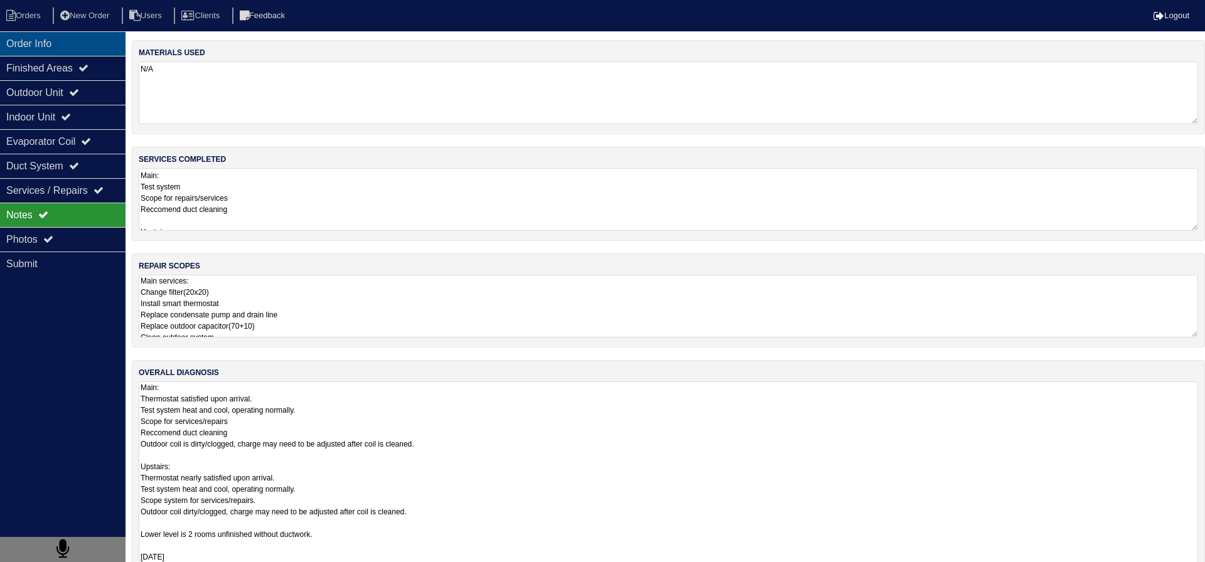
click at [40, 42] on div "Order Info" at bounding box center [62, 43] width 125 height 24
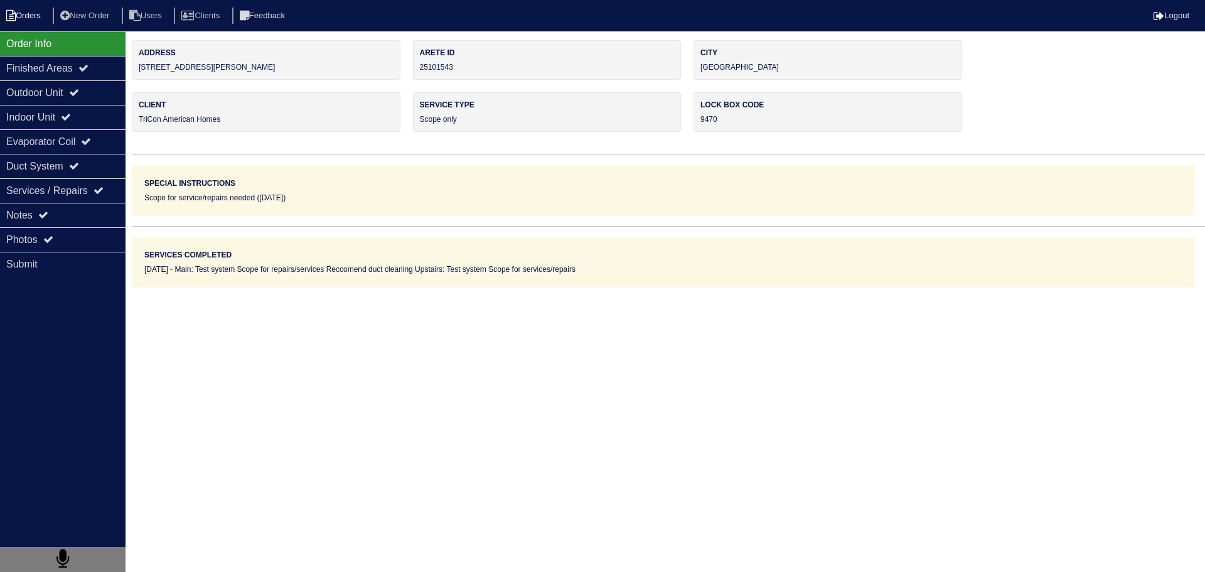
click at [26, 19] on li "Orders" at bounding box center [25, 16] width 51 height 17
select select "15"
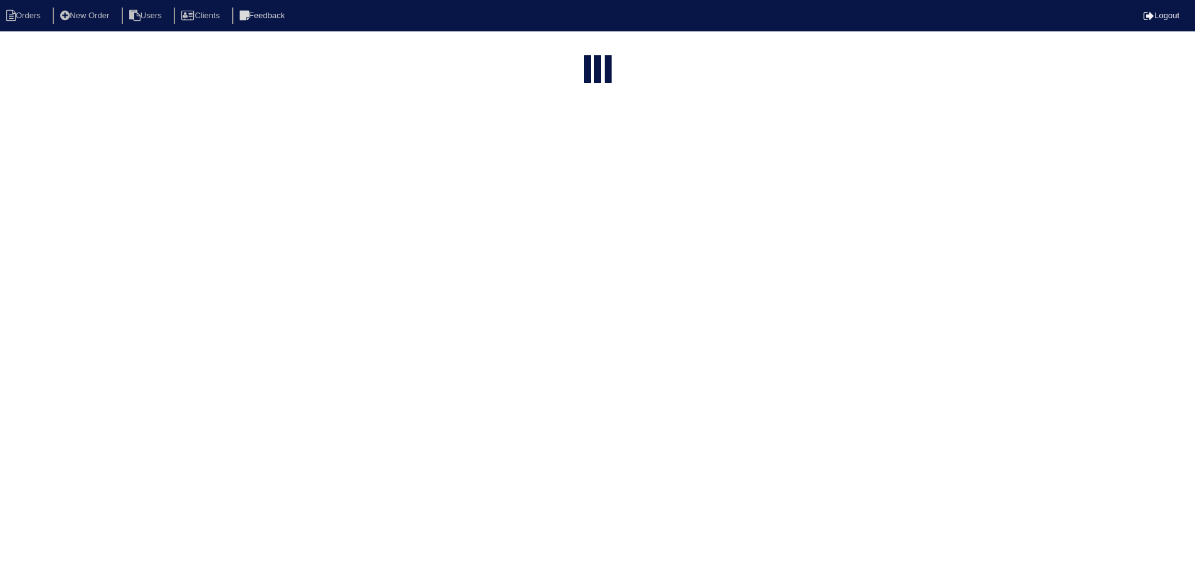
select select "assigned"
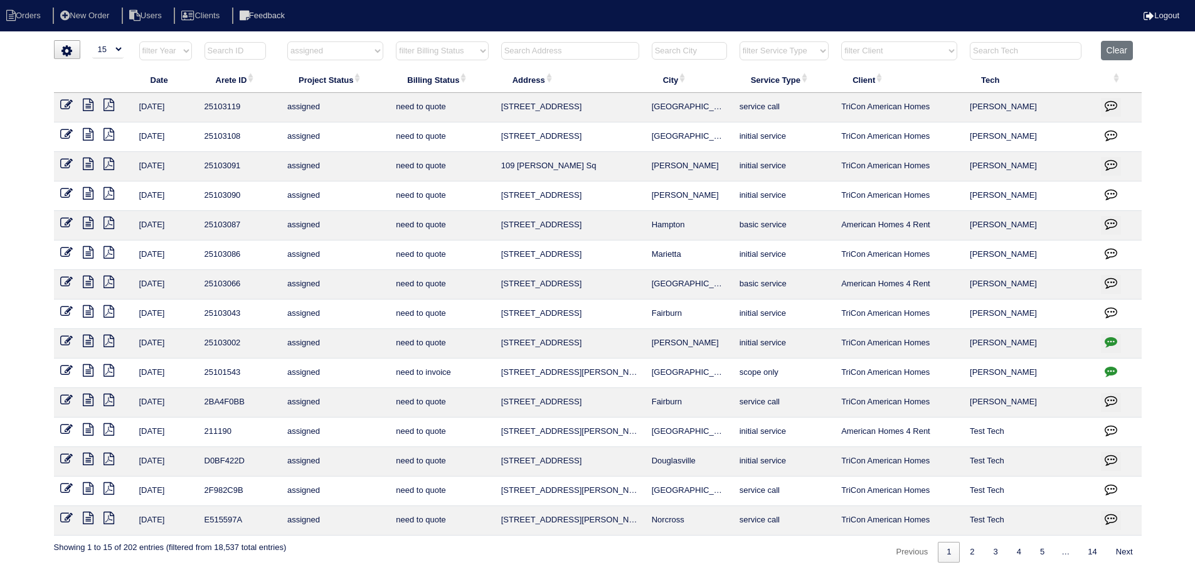
click at [91, 250] on icon at bounding box center [88, 252] width 11 height 13
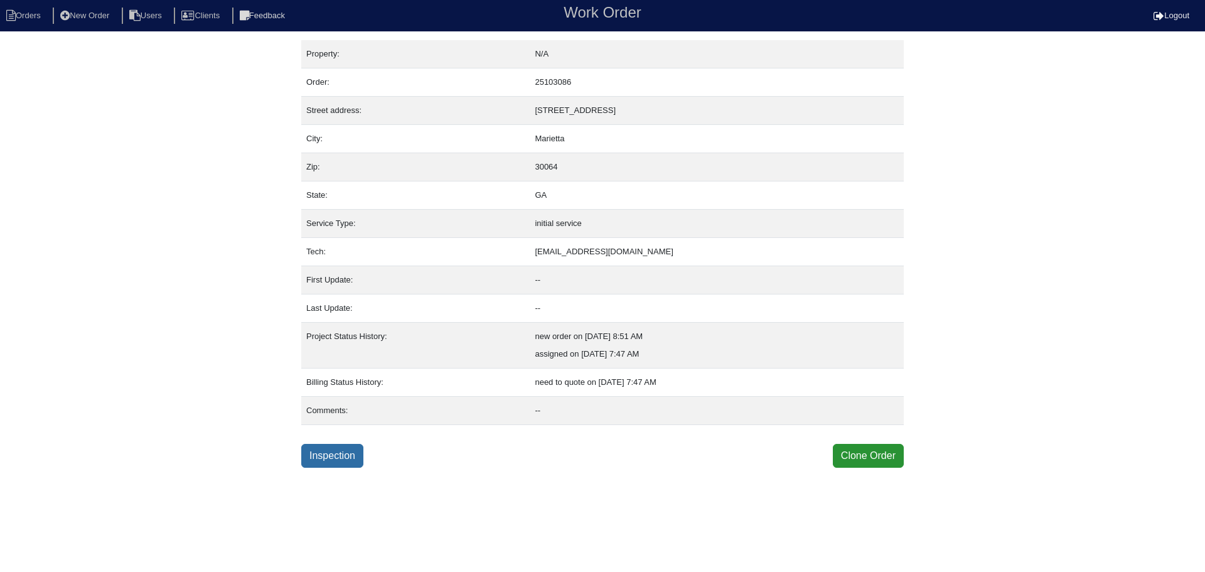
click at [343, 450] on link "Inspection" at bounding box center [332, 456] width 62 height 24
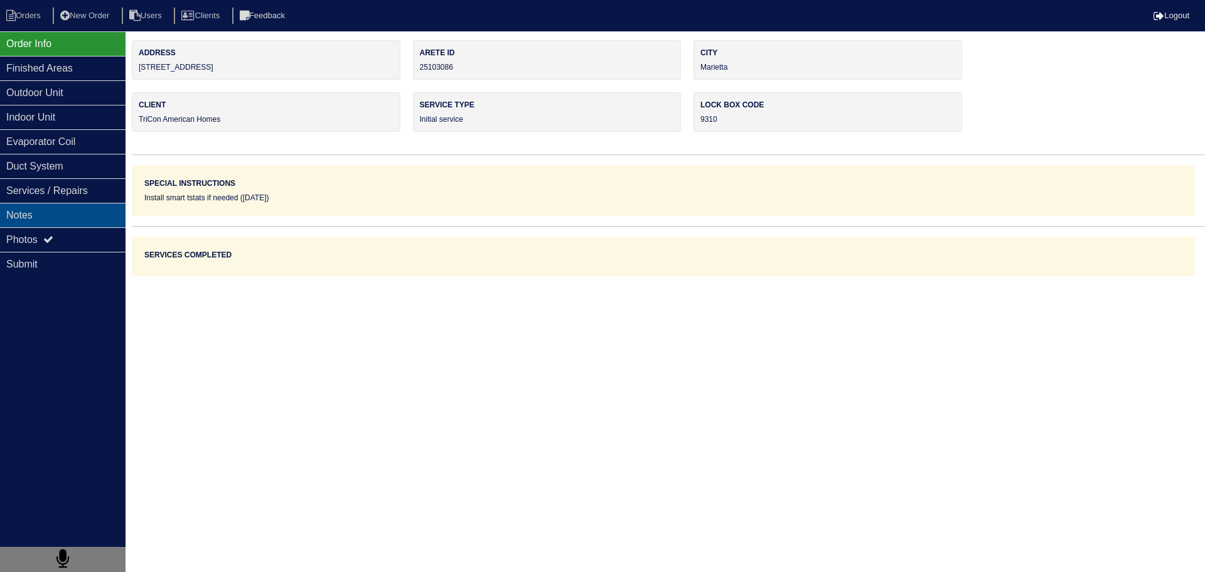
click at [87, 220] on div "Notes" at bounding box center [62, 215] width 125 height 24
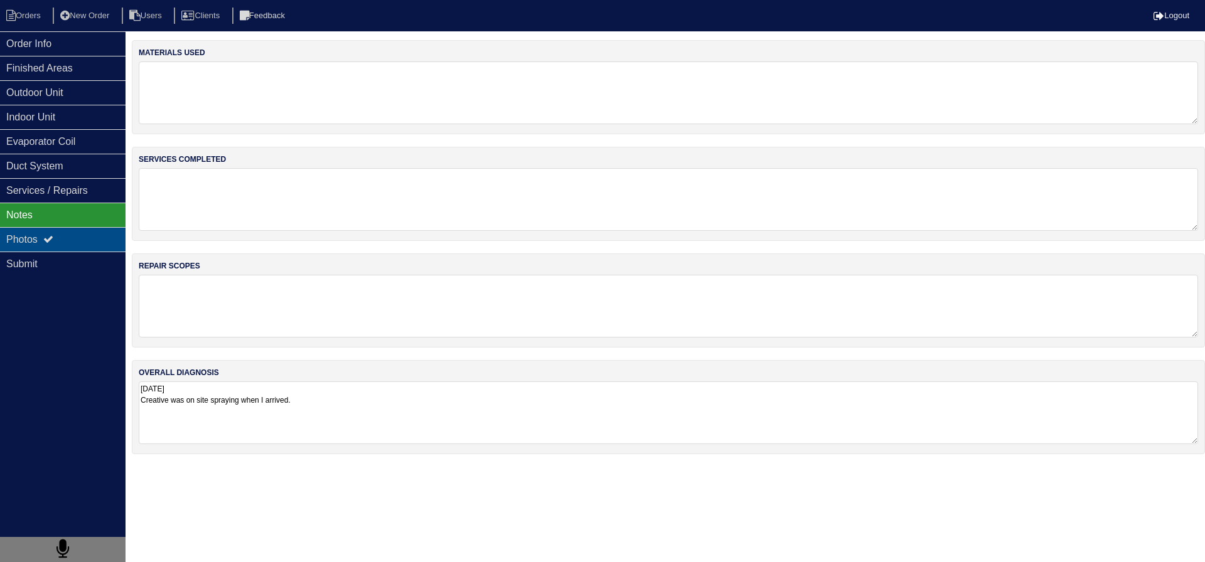
click at [78, 235] on div "Photos" at bounding box center [62, 239] width 125 height 24
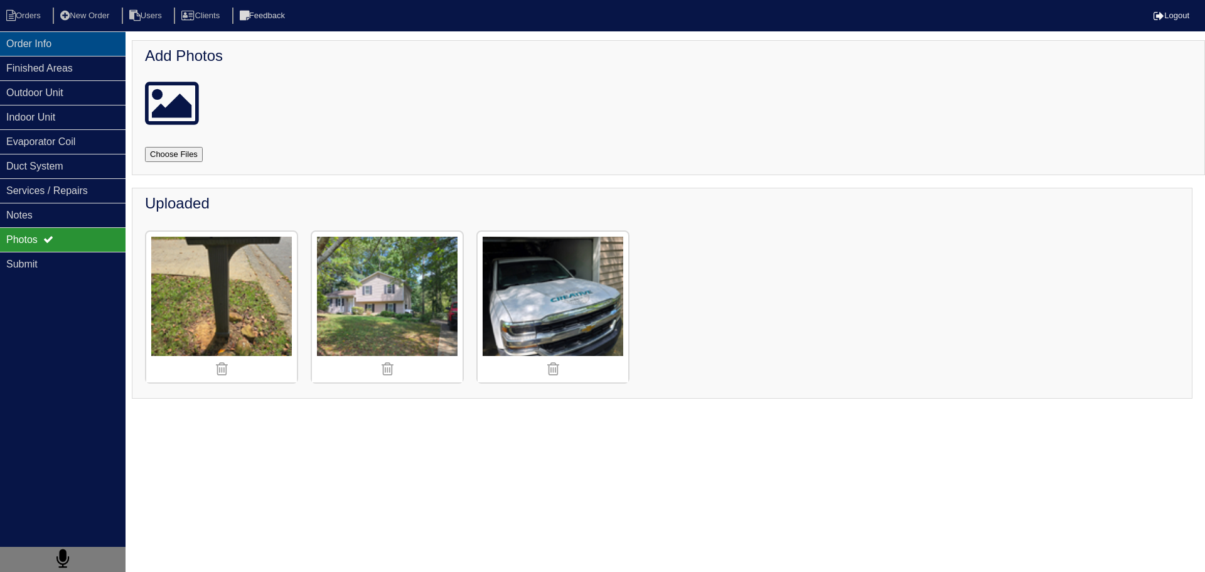
click at [41, 37] on div "Order Info" at bounding box center [62, 43] width 125 height 24
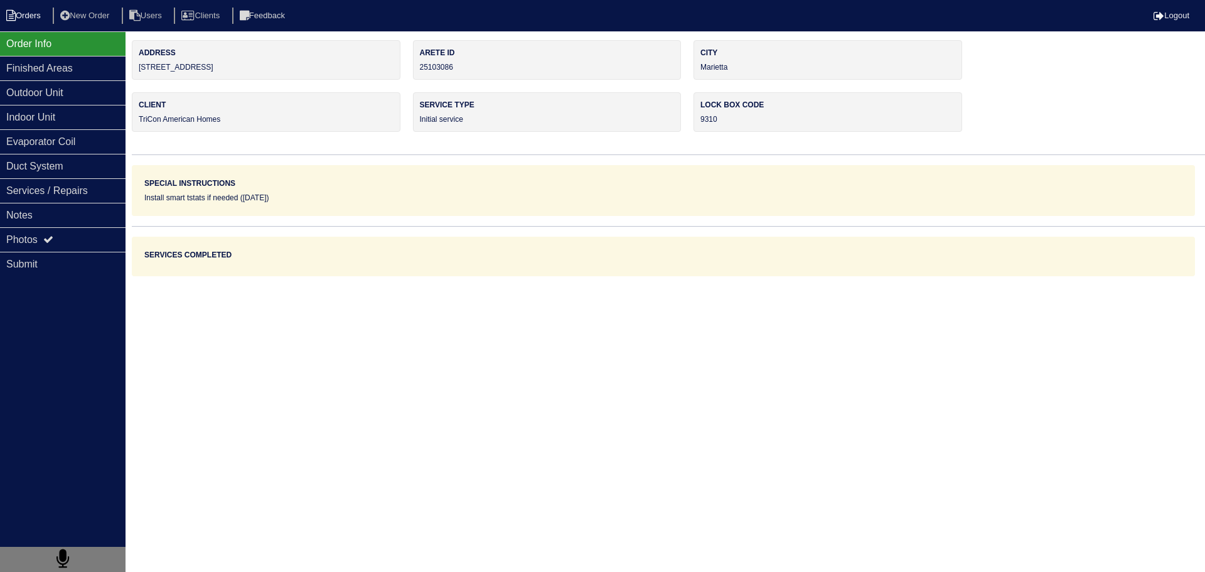
click at [36, 9] on li "Orders" at bounding box center [25, 16] width 51 height 17
select select "15"
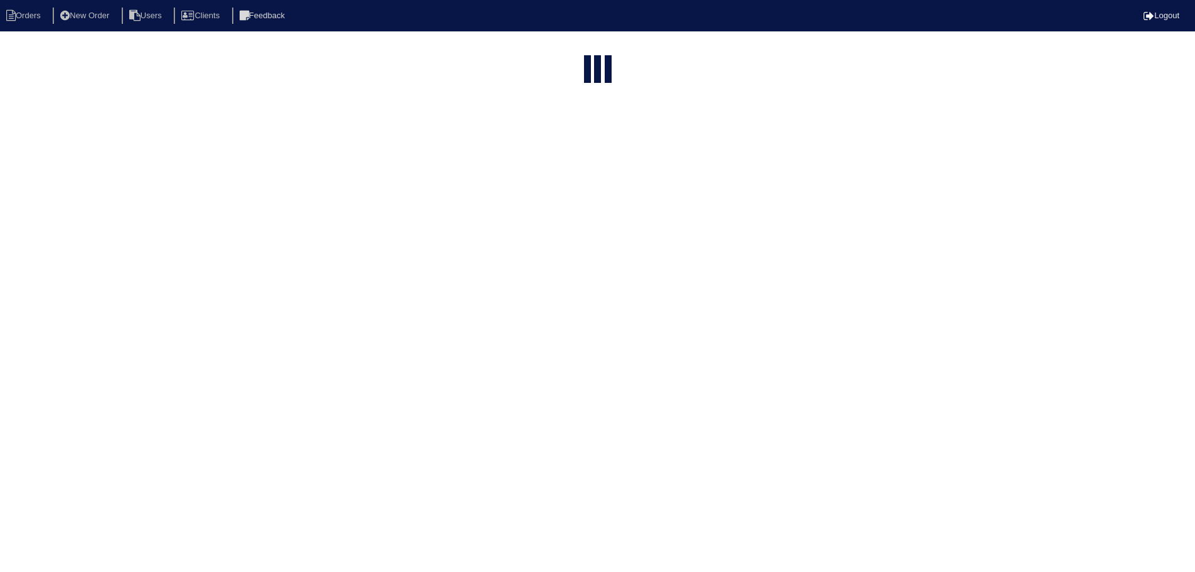
select select "assigned"
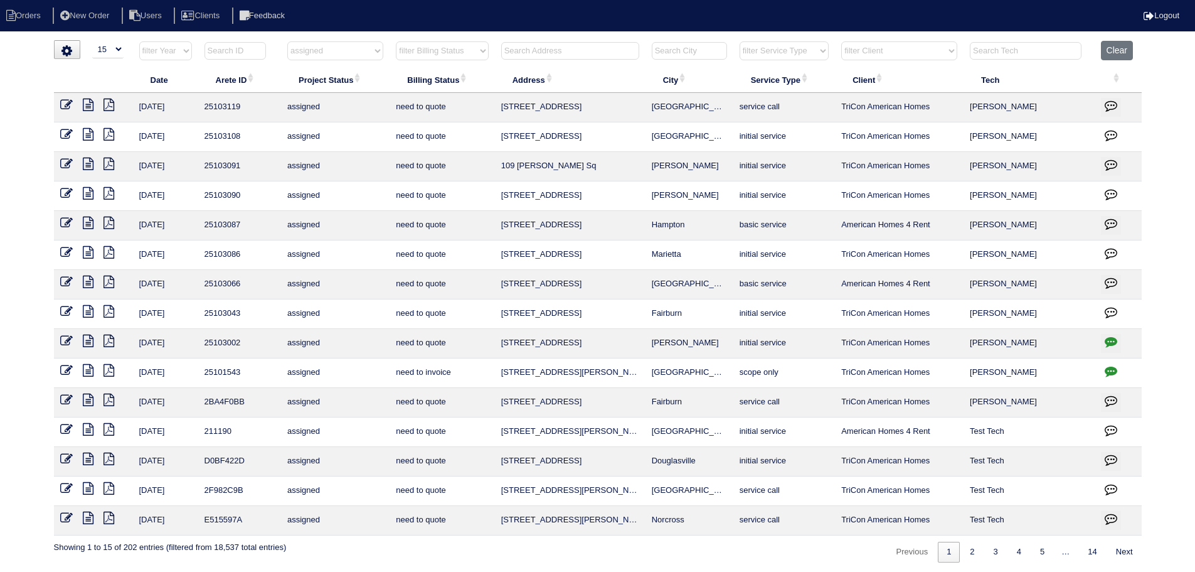
click at [353, 53] on select "filter Project Status -- Any Project Status -- new order assigned in progress f…" at bounding box center [335, 50] width 96 height 19
select select
click at [287, 41] on select "filter Project Status -- Any Project Status -- new order assigned in progress f…" at bounding box center [335, 50] width 96 height 19
click at [595, 33] on html "Orders New Order Users Clients Feedback Logout Orders New Order Users Clients M…" at bounding box center [597, 287] width 1195 height 575
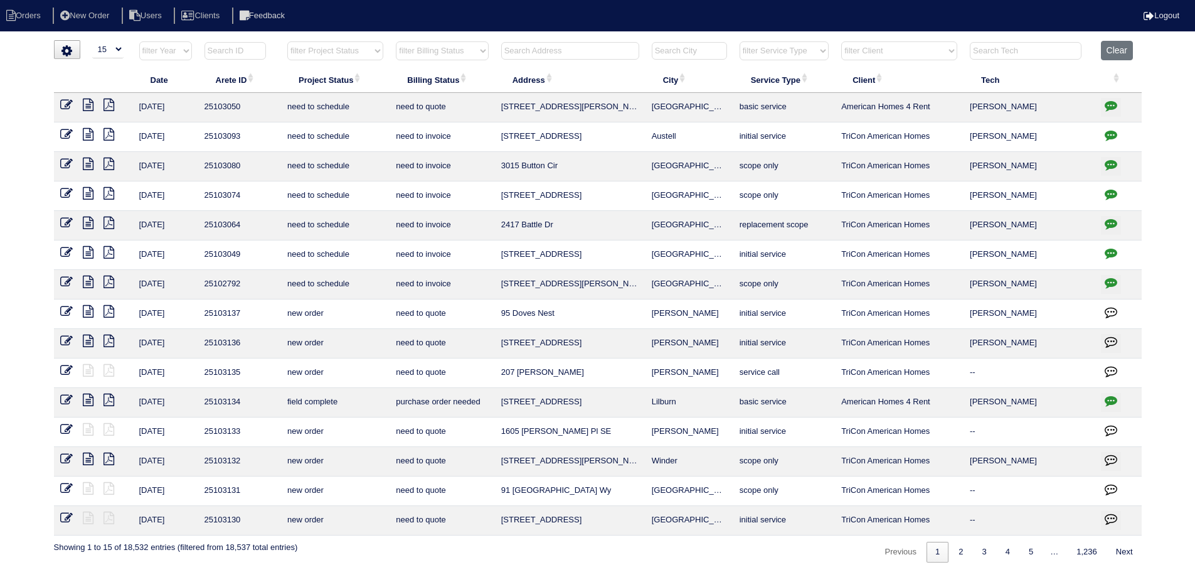
click at [600, 43] on input "text" at bounding box center [570, 51] width 138 height 18
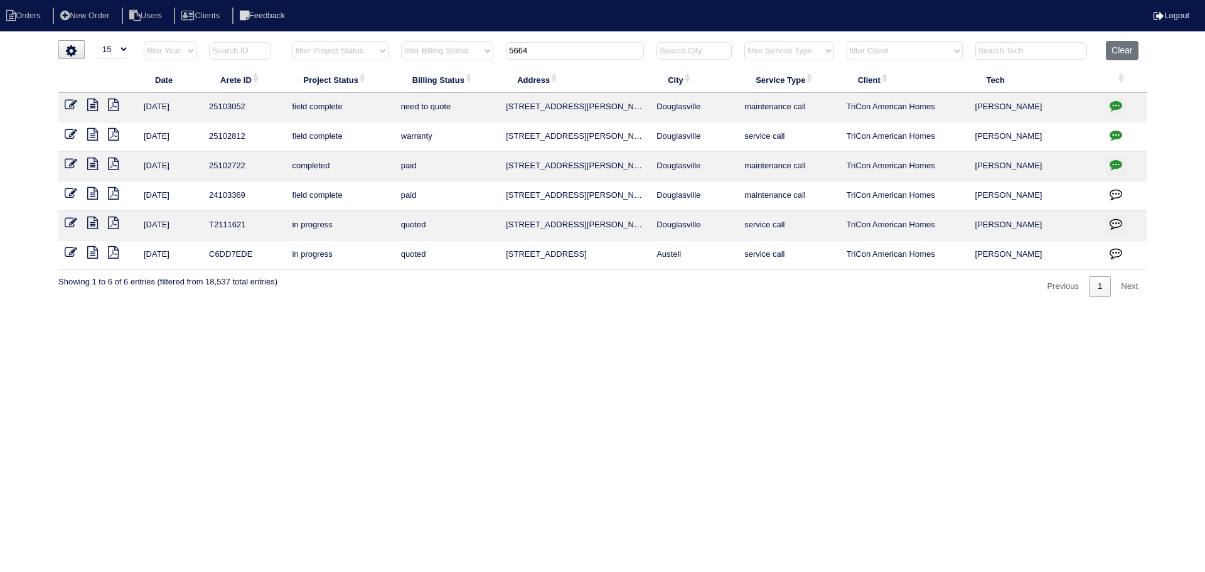
type input "5664"
click at [1100, 100] on td at bounding box center [1122, 107] width 47 height 29
click at [1115, 105] on icon "button" at bounding box center [1115, 105] width 13 height 13
type textarea "8/19/25 - Need to return to replace TXV - TXV ordered Mingledorff's LS with exp…"
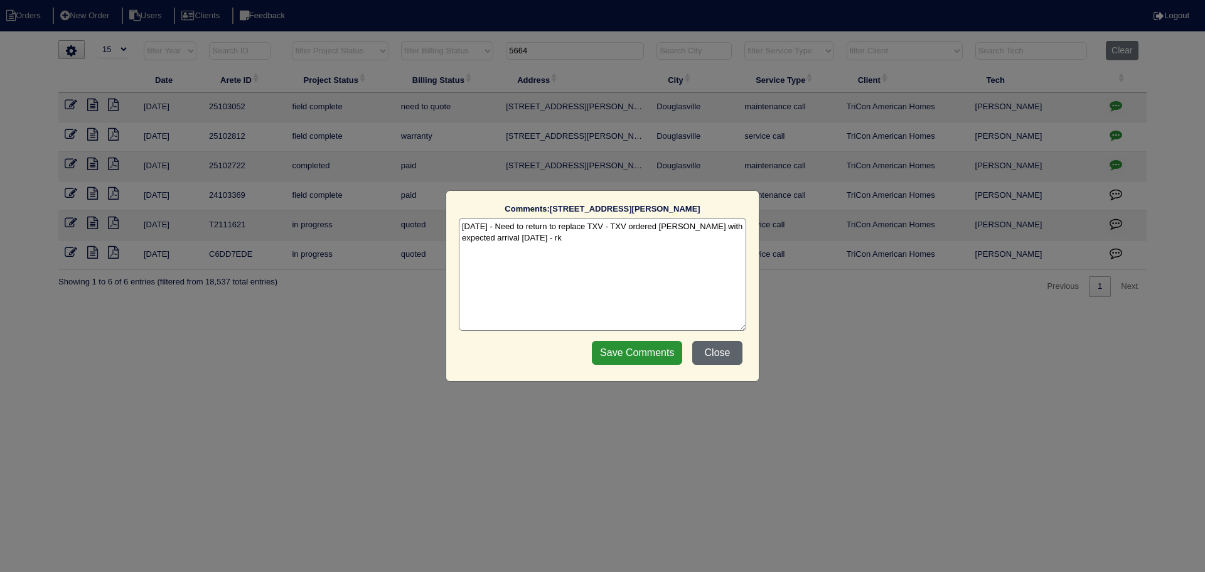
click at [716, 357] on button "Close" at bounding box center [717, 353] width 50 height 24
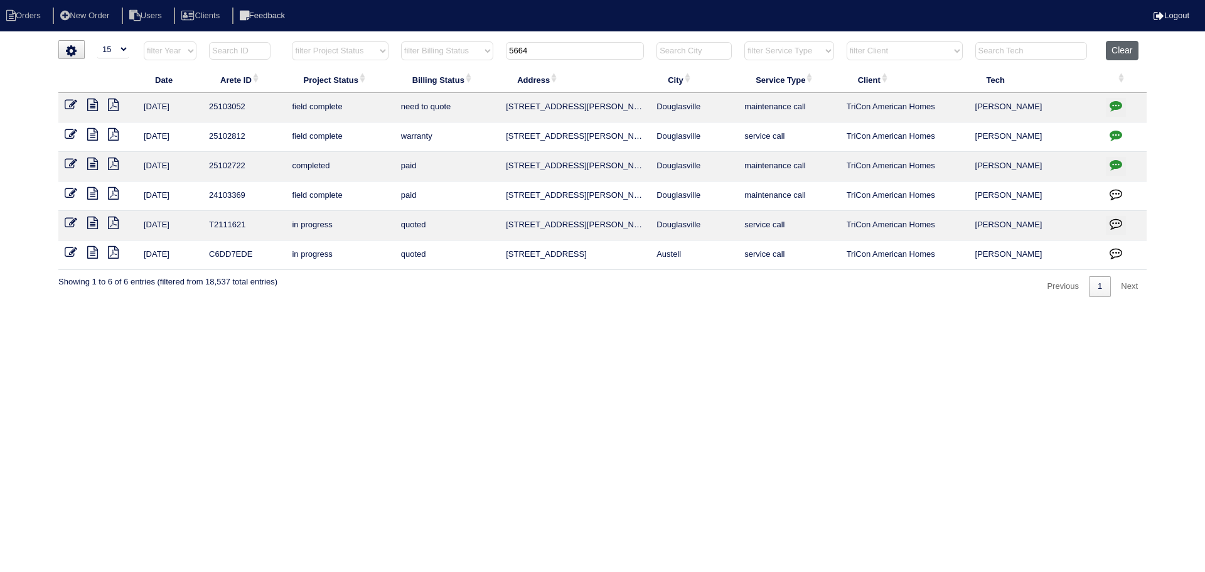
click at [1131, 45] on button "Clear" at bounding box center [1121, 50] width 32 height 19
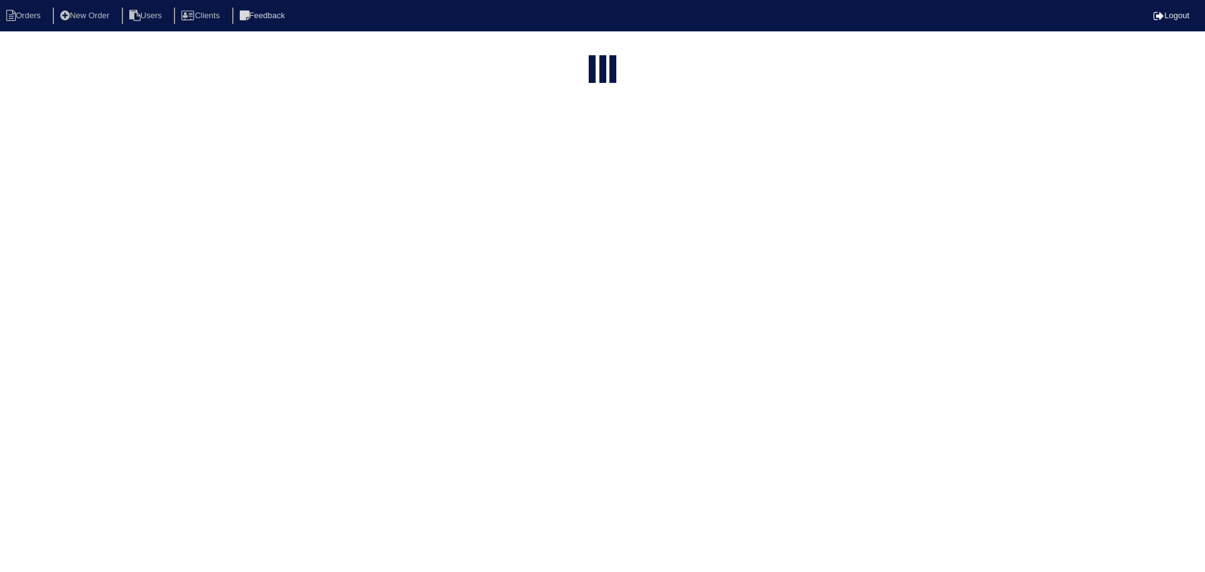
select select "15"
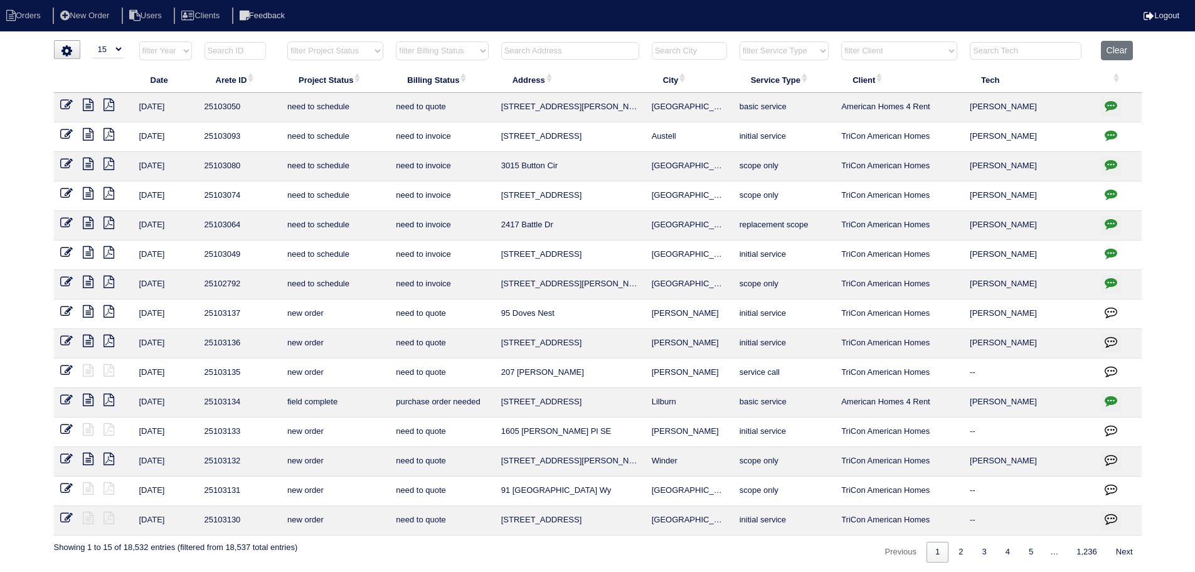
click at [343, 56] on select "filter Project Status -- Any Project Status -- new order assigned in progress f…" at bounding box center [335, 50] width 96 height 19
click at [287, 41] on select "filter Project Status -- Any Project Status -- new order assigned in progress f…" at bounding box center [335, 50] width 96 height 19
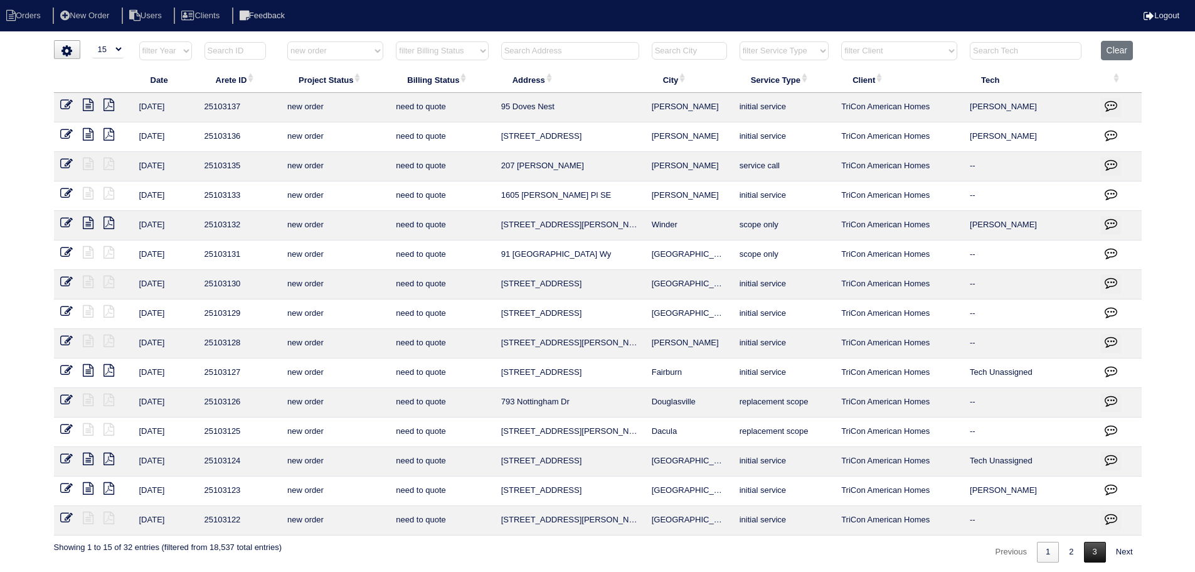
click at [1093, 551] on link "3" at bounding box center [1095, 551] width 22 height 21
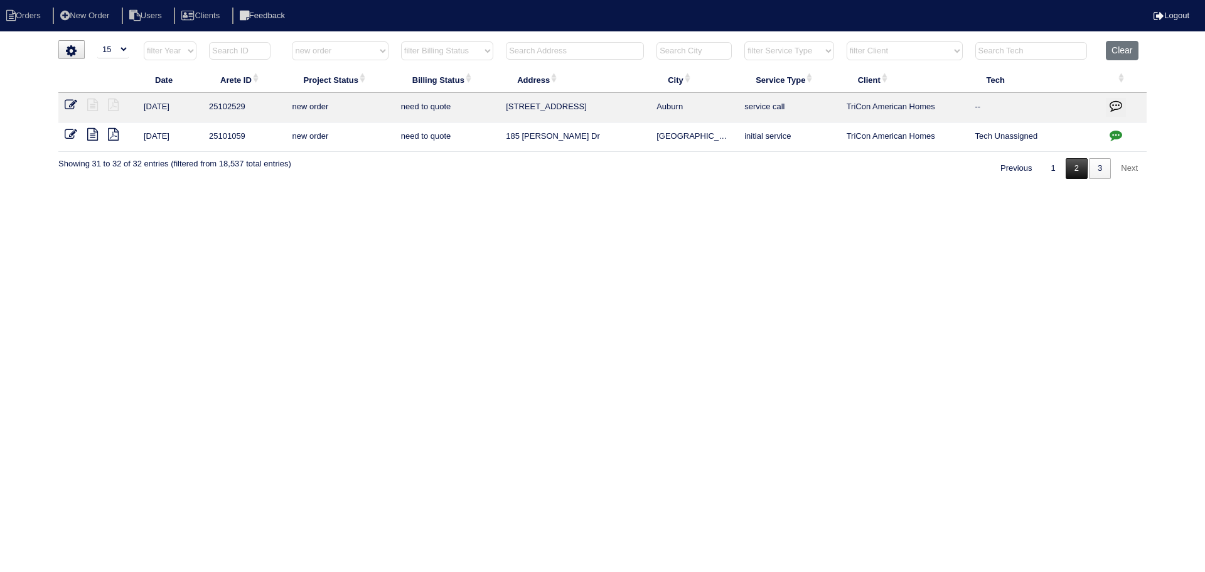
click at [1067, 169] on link "2" at bounding box center [1076, 168] width 22 height 21
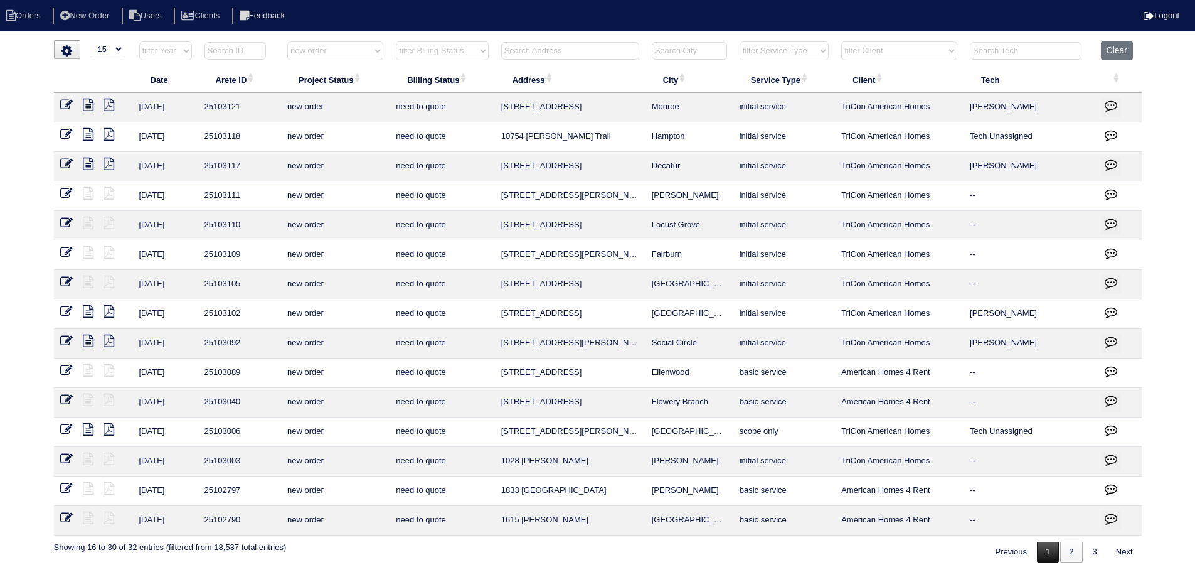
click at [1047, 550] on link "1" at bounding box center [1048, 551] width 22 height 21
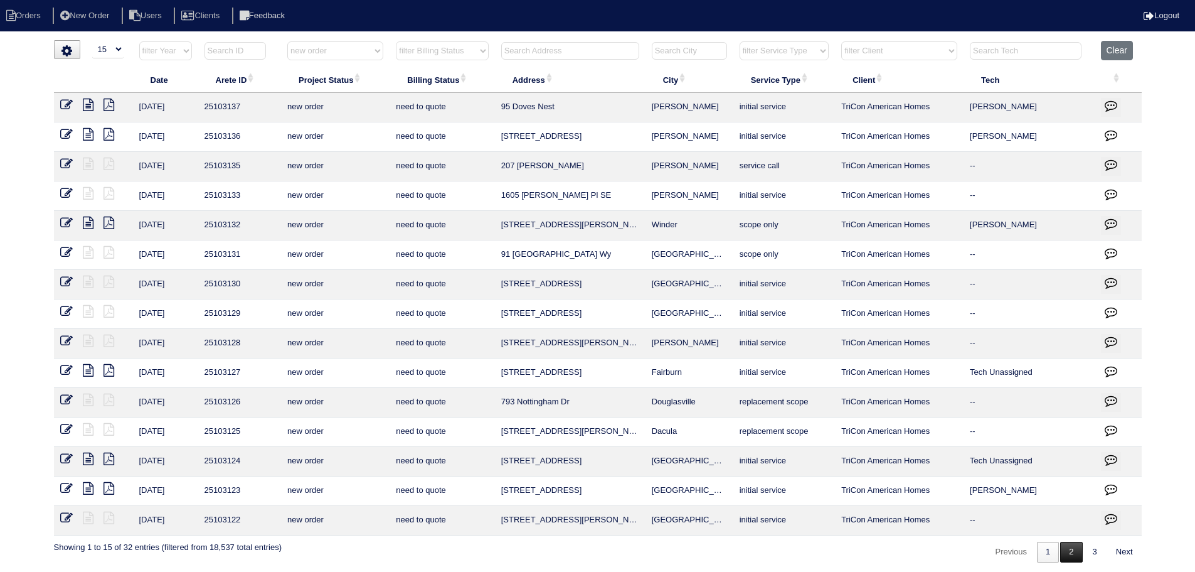
click at [1064, 556] on link "2" at bounding box center [1071, 551] width 22 height 21
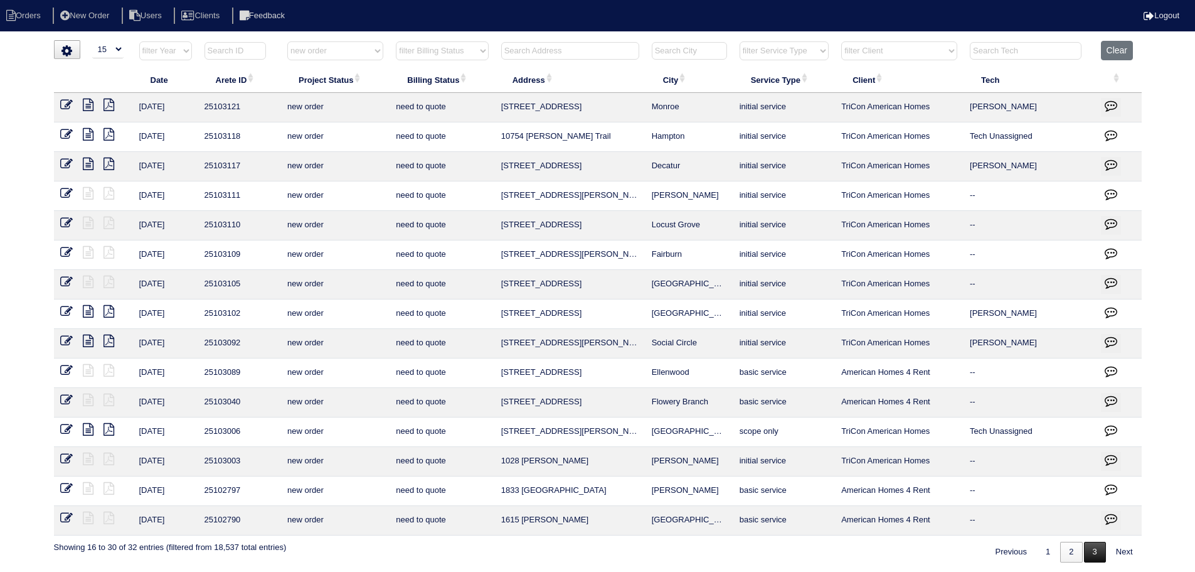
click at [1084, 546] on link "3" at bounding box center [1095, 551] width 22 height 21
select select "new order"
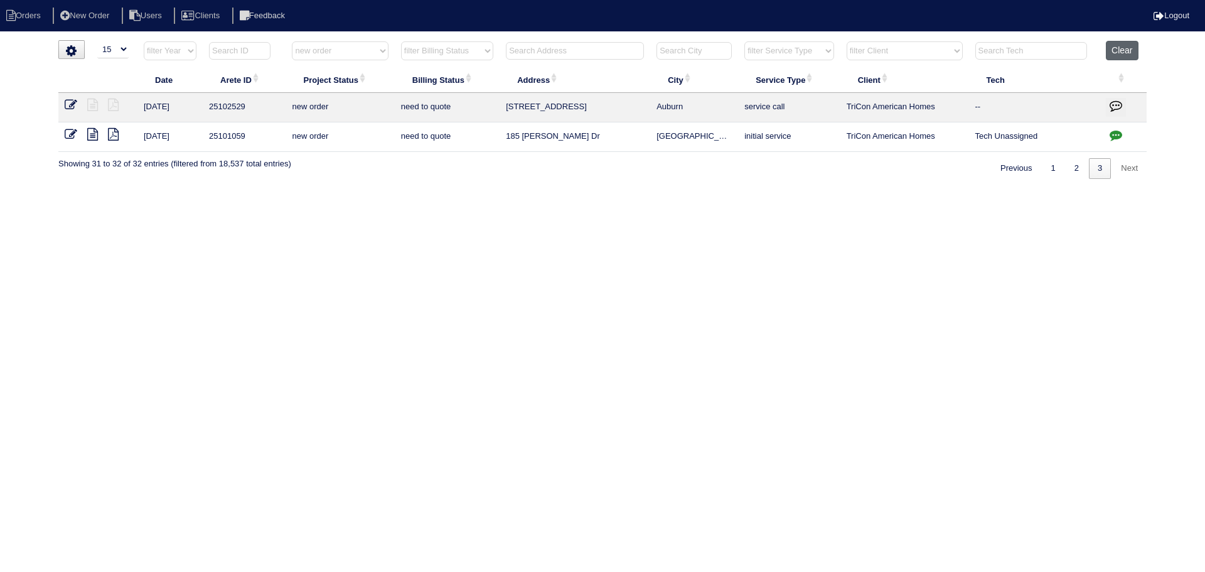
click at [1118, 55] on button "Clear" at bounding box center [1121, 50] width 32 height 19
select select
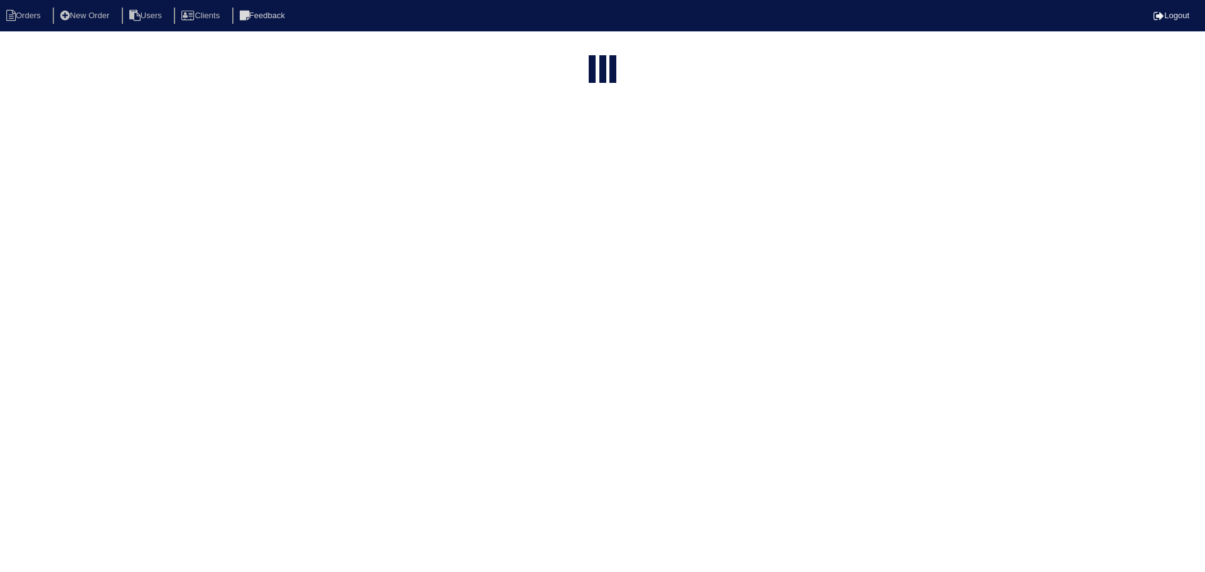
select select "15"
